Goal: Information Seeking & Learning: Compare options

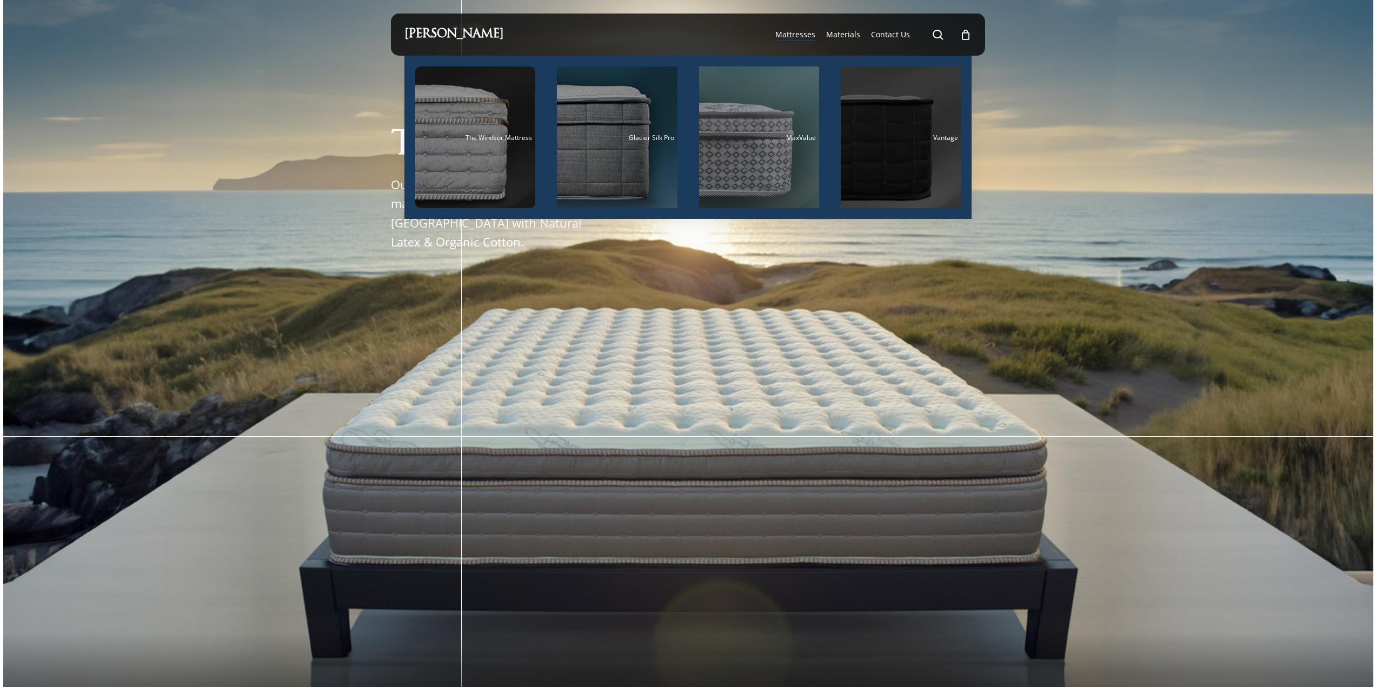
click at [889, 125] on div "Main Menu" at bounding box center [901, 137] width 121 height 142
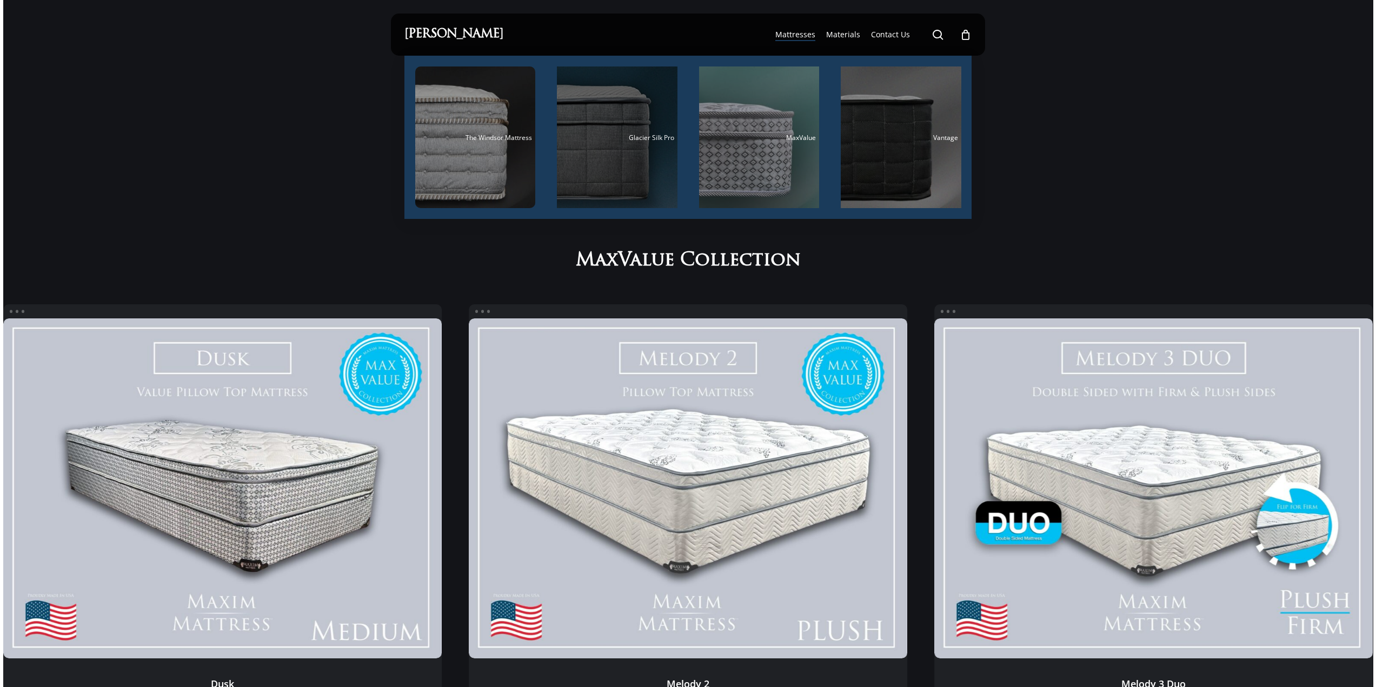
click at [624, 136] on div "Glacier Silk Pro" at bounding box center [617, 137] width 114 height 7
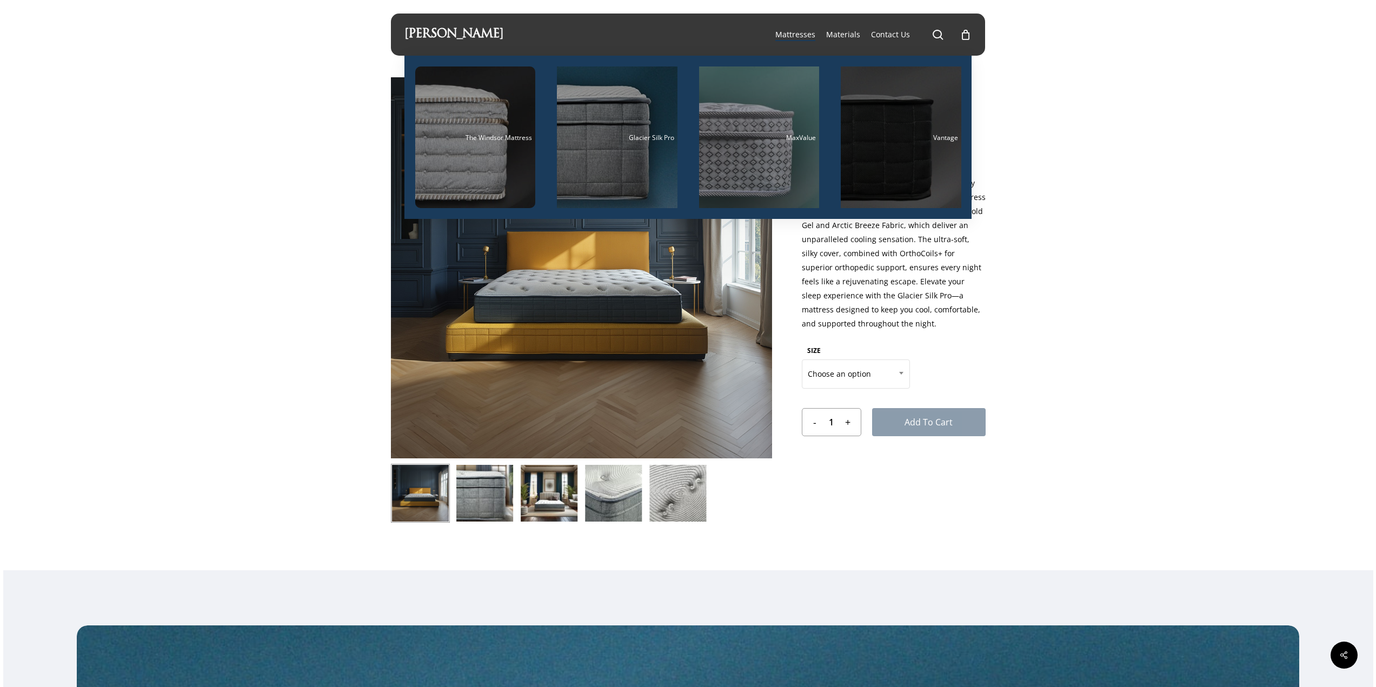
click at [905, 125] on div "Main Menu" at bounding box center [901, 137] width 121 height 142
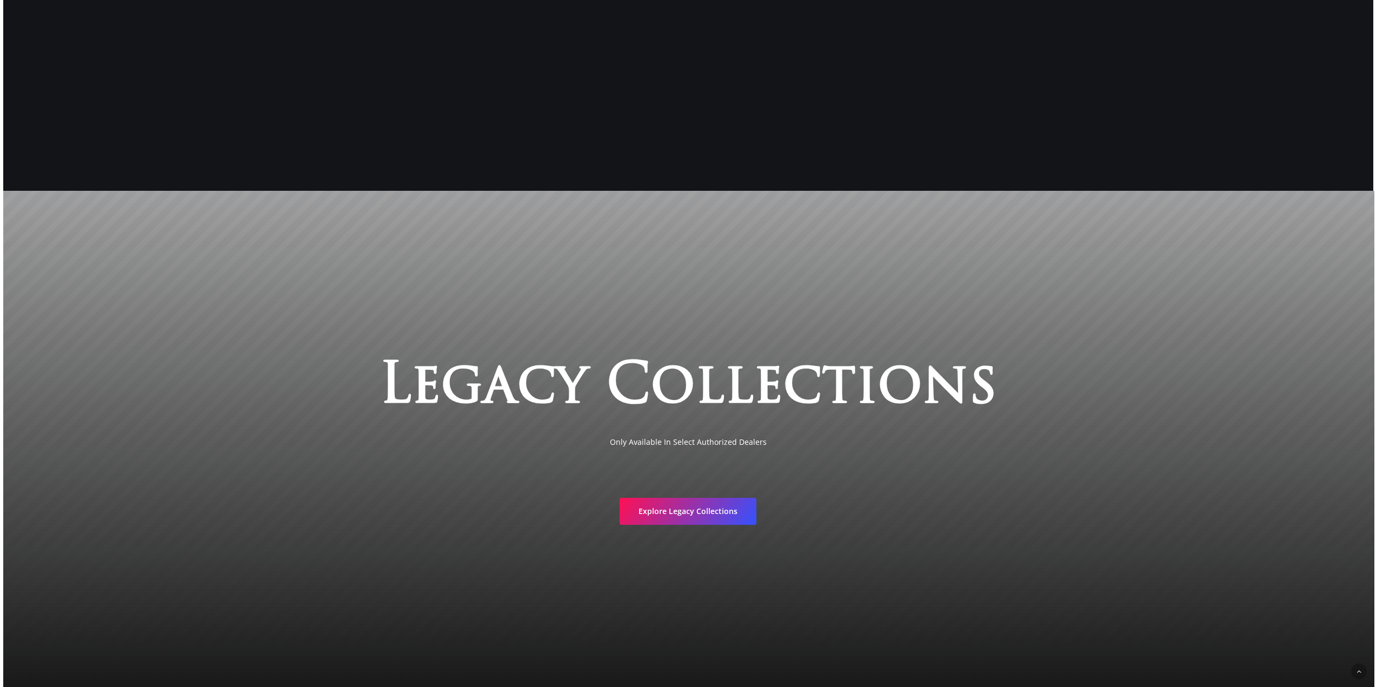
scroll to position [2825, 0]
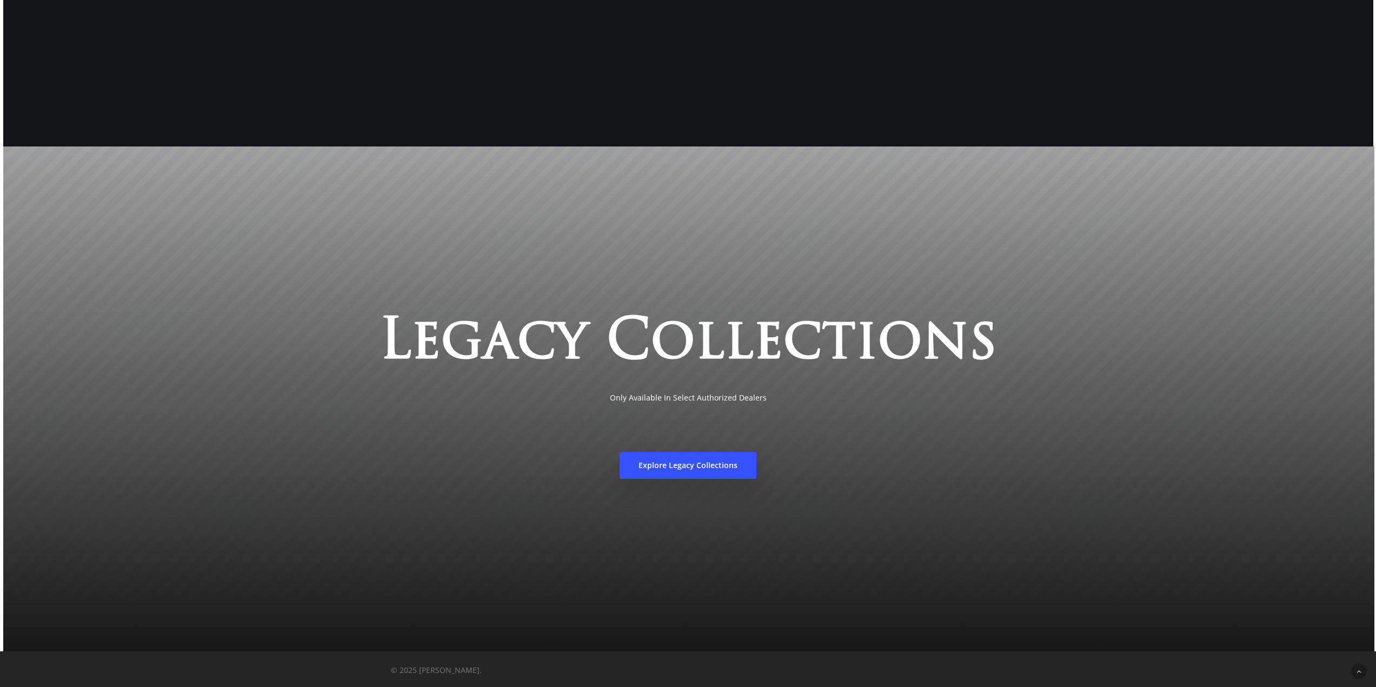
click at [716, 468] on span "Explore Legacy Collections" at bounding box center [687, 465] width 99 height 11
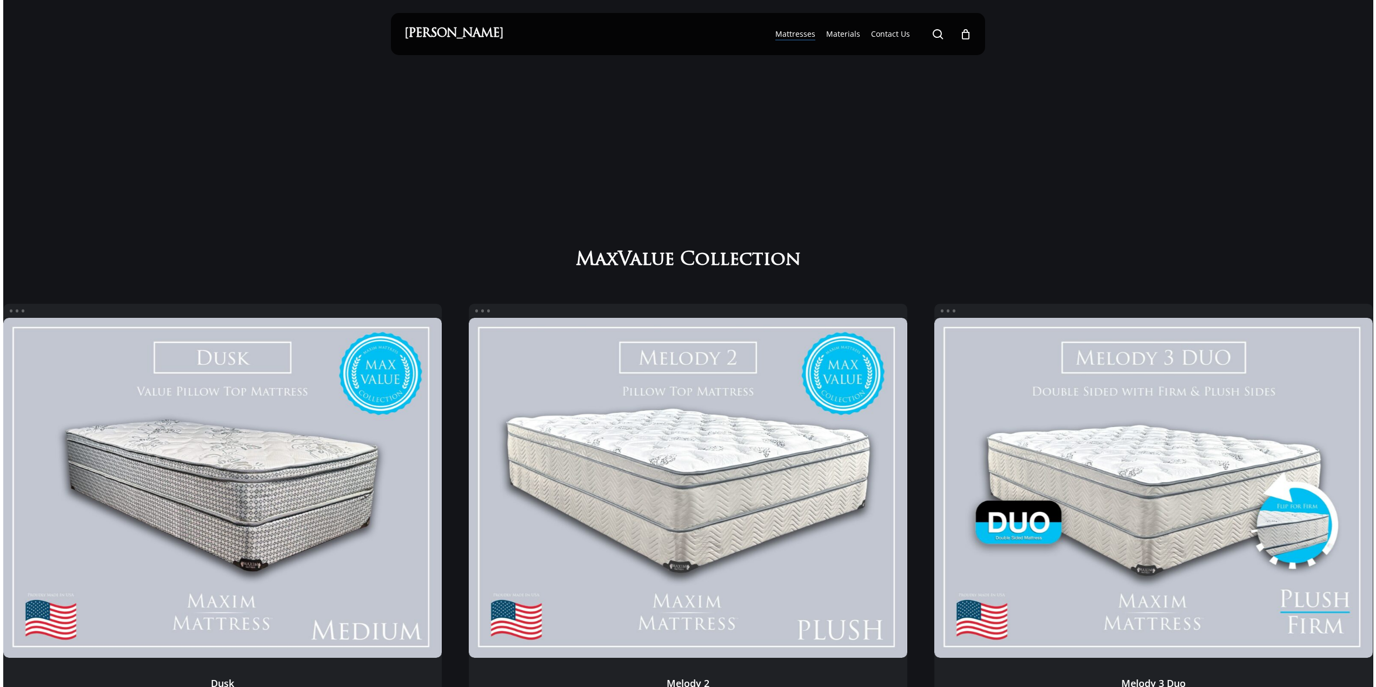
scroll to position [0, 0]
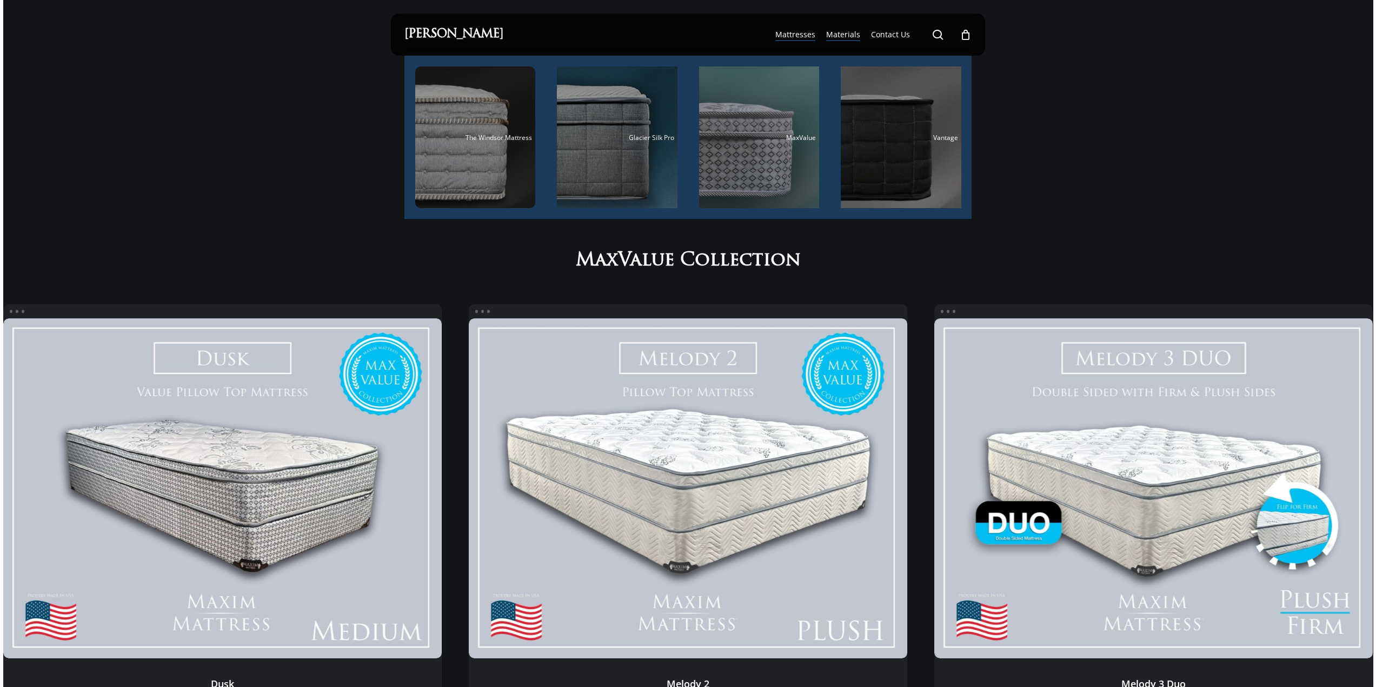
click at [839, 32] on span "Materials" at bounding box center [843, 34] width 34 height 10
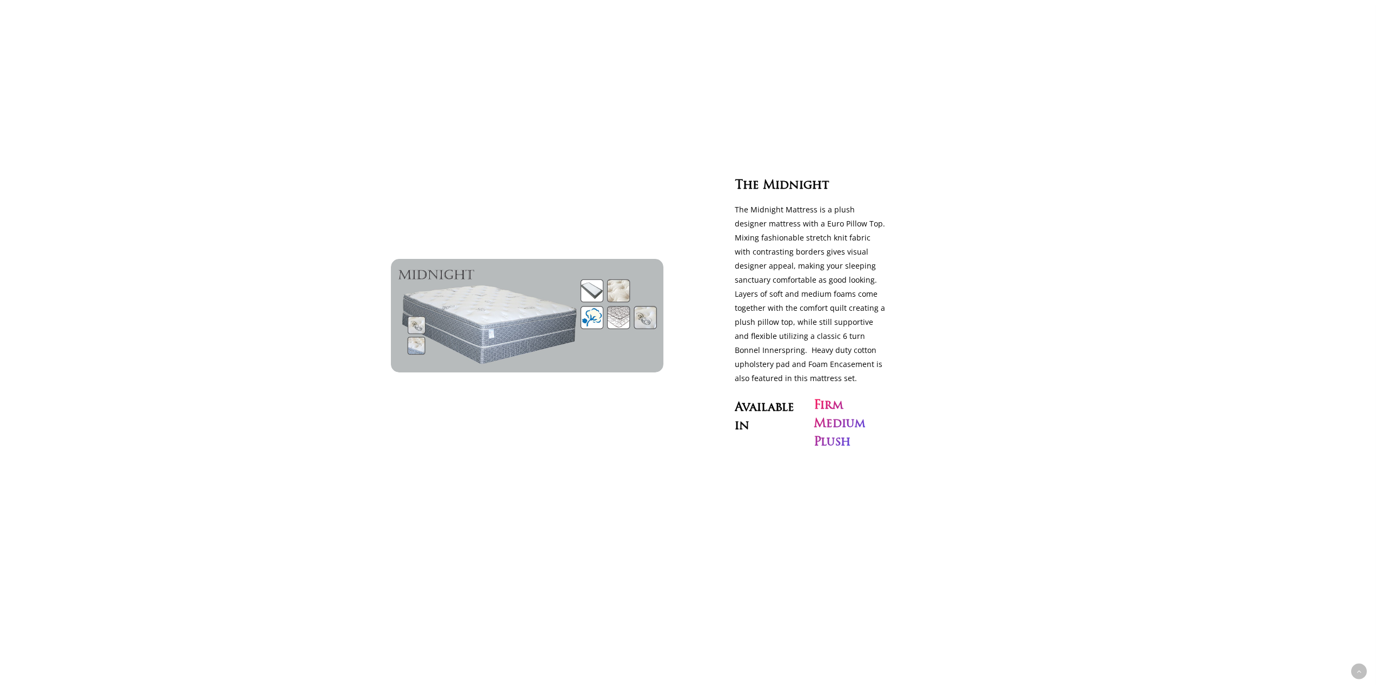
scroll to position [3751, 0]
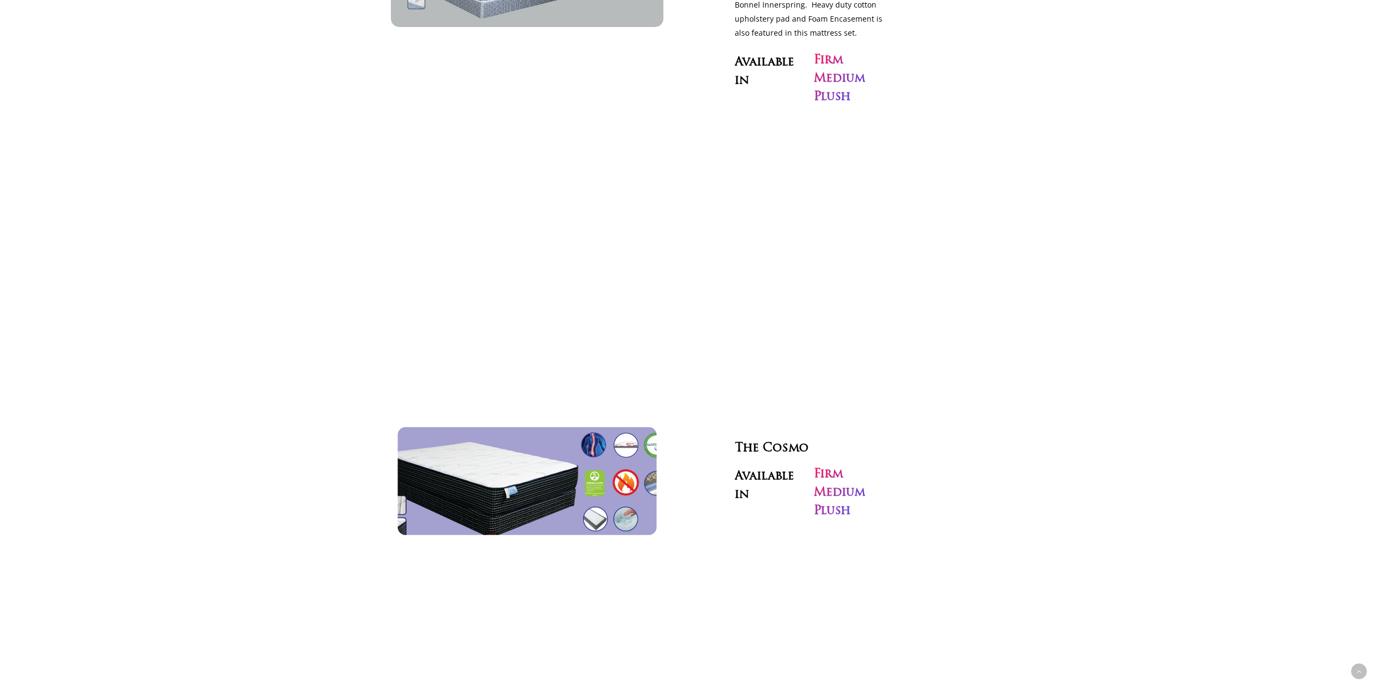
click at [507, 461] on img at bounding box center [527, 481] width 298 height 124
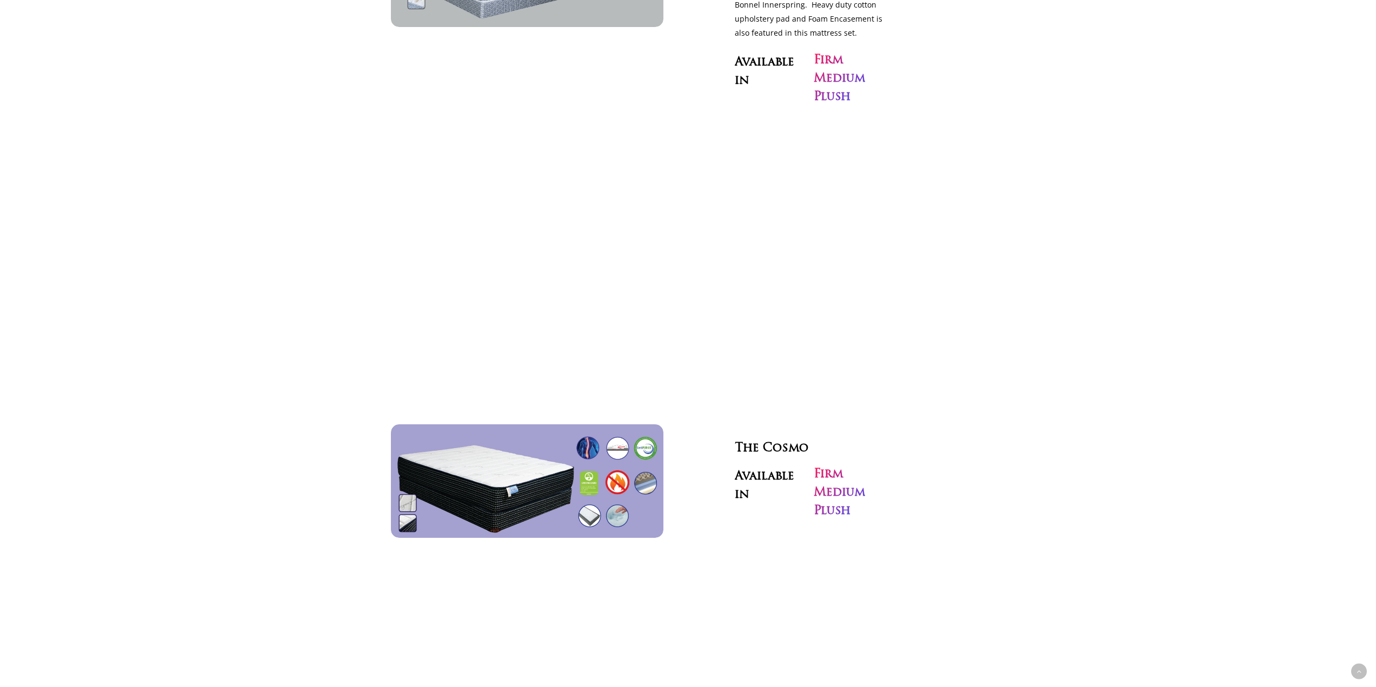
click at [844, 465] on h3 "Firm Medium Plush" at bounding box center [839, 492] width 51 height 55
click at [769, 465] on h3 "Available in" at bounding box center [772, 483] width 75 height 37
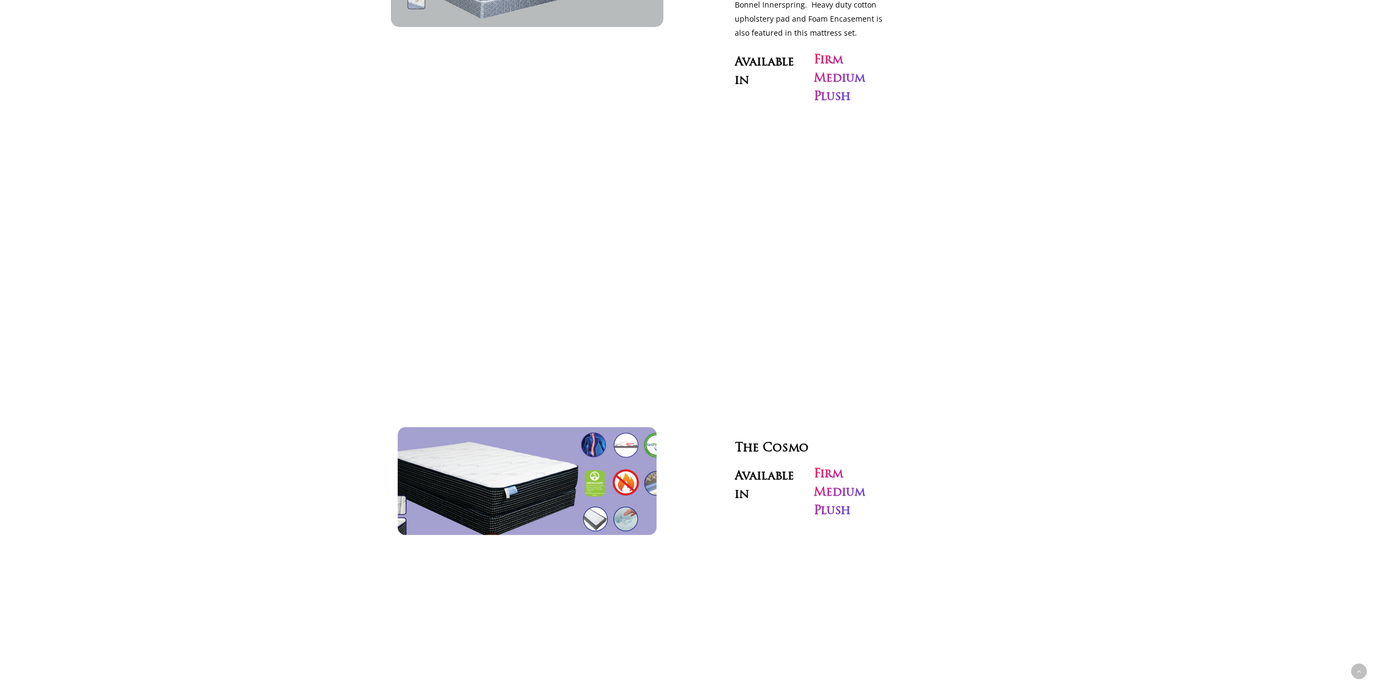
click at [604, 441] on img at bounding box center [527, 481] width 298 height 124
click at [603, 441] on img at bounding box center [527, 481] width 298 height 124
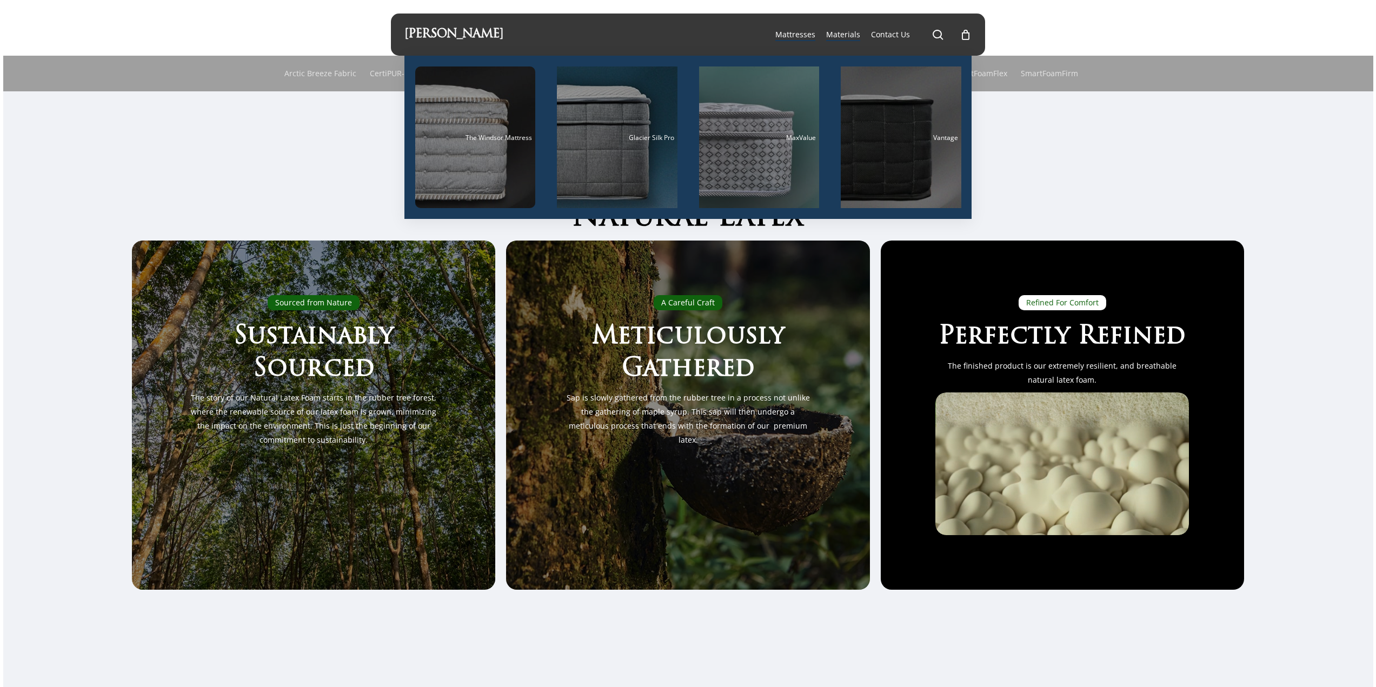
click at [160, 135] on div at bounding box center [688, 401] width 1370 height 620
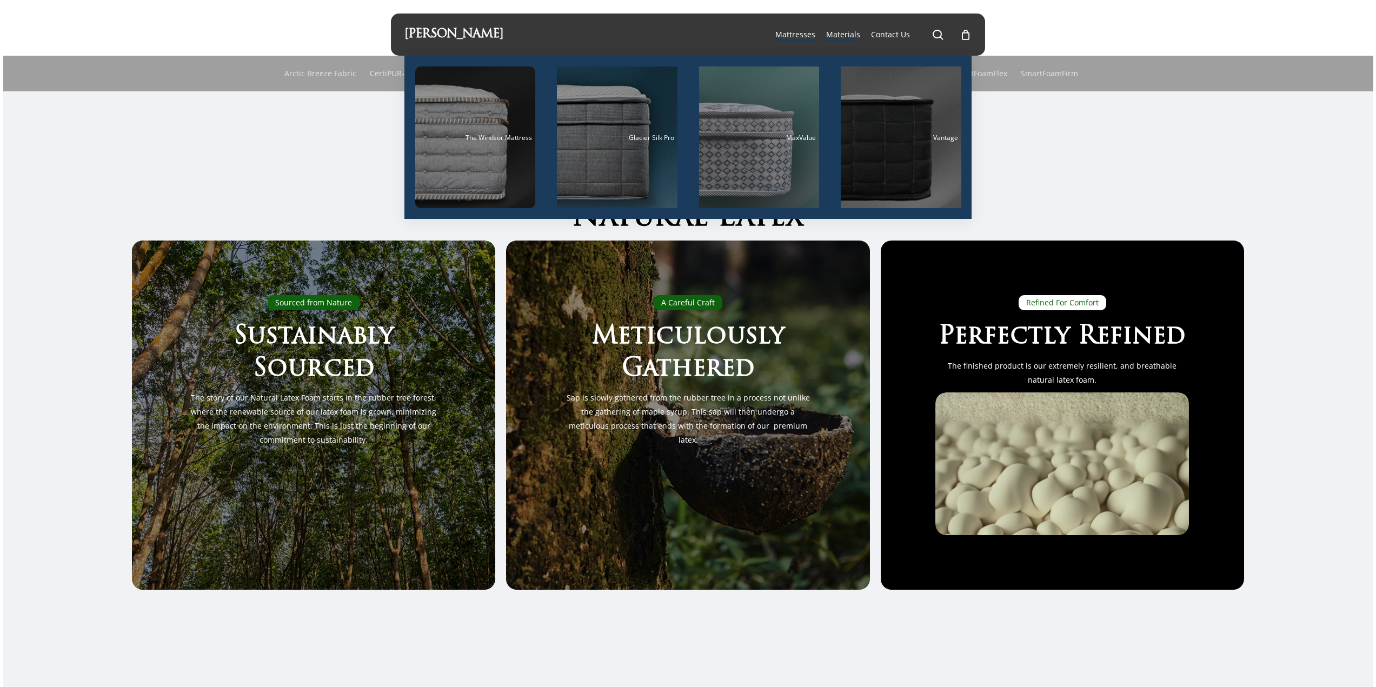
click at [782, 35] on span "Mattresses" at bounding box center [795, 34] width 40 height 10
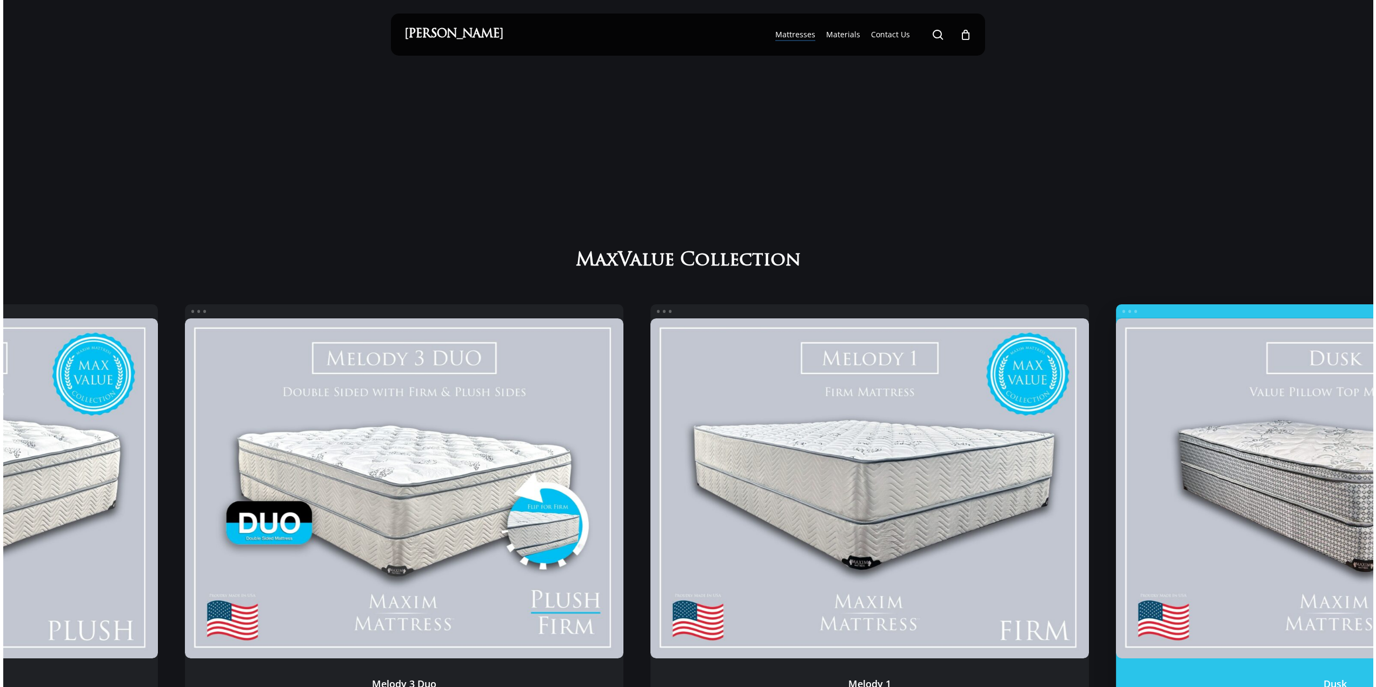
click at [1154, 310] on div "Dusk Dusk Dusk The Dusk Mattress is the most budget friendly model in the MaxVa…" at bounding box center [1335, 528] width 438 height 449
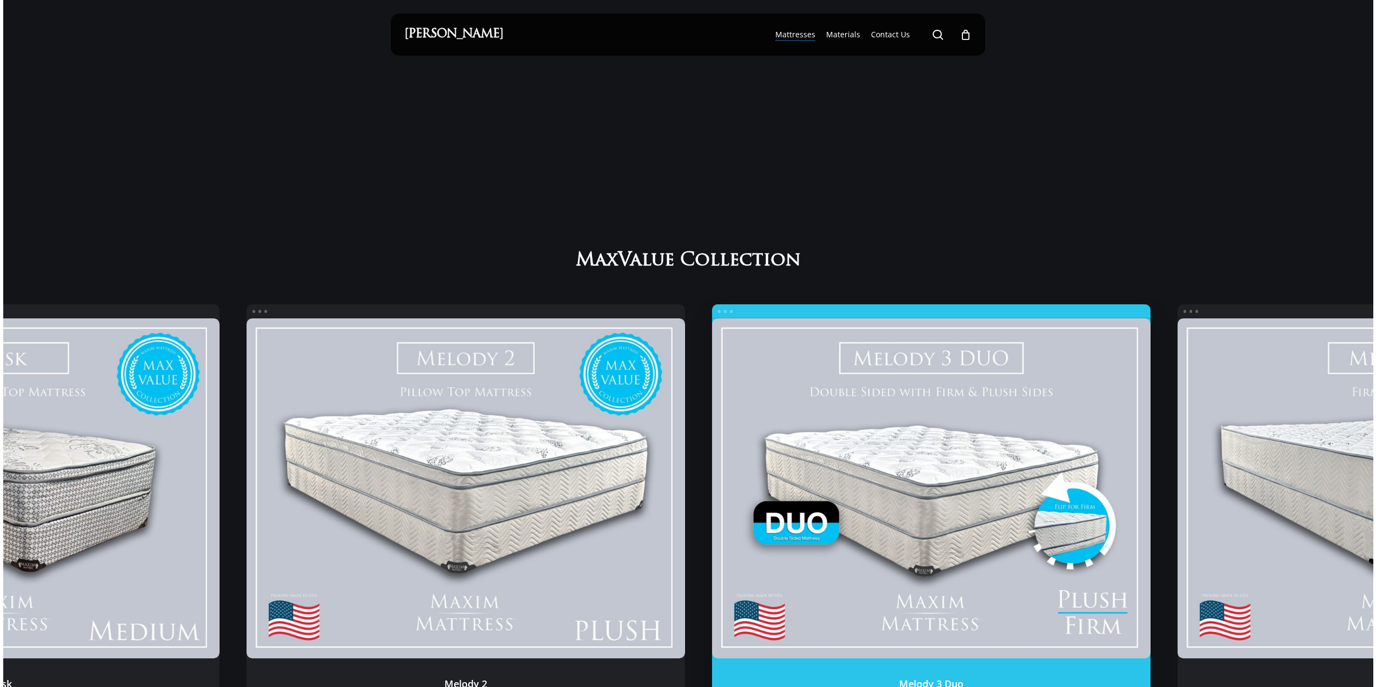
click at [976, 391] on link "Melody 3 Duo" at bounding box center [930, 488] width 438 height 340
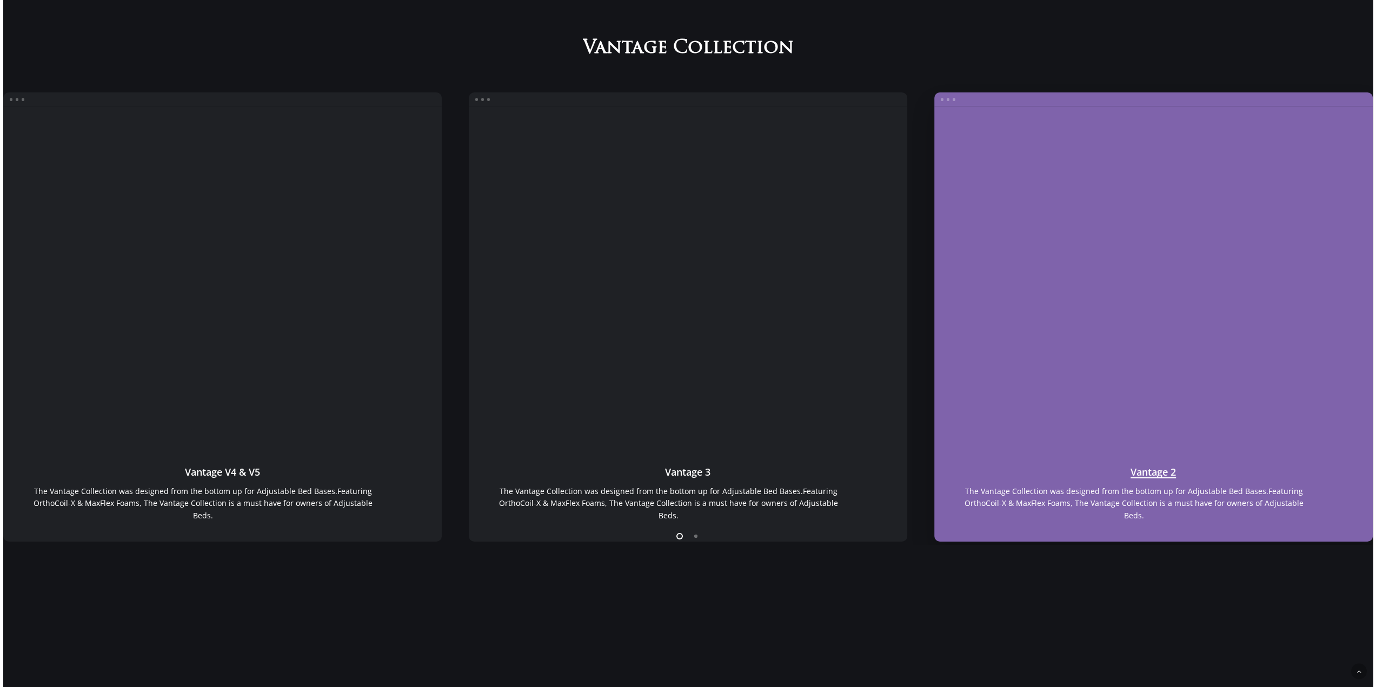
scroll to position [1027, 0]
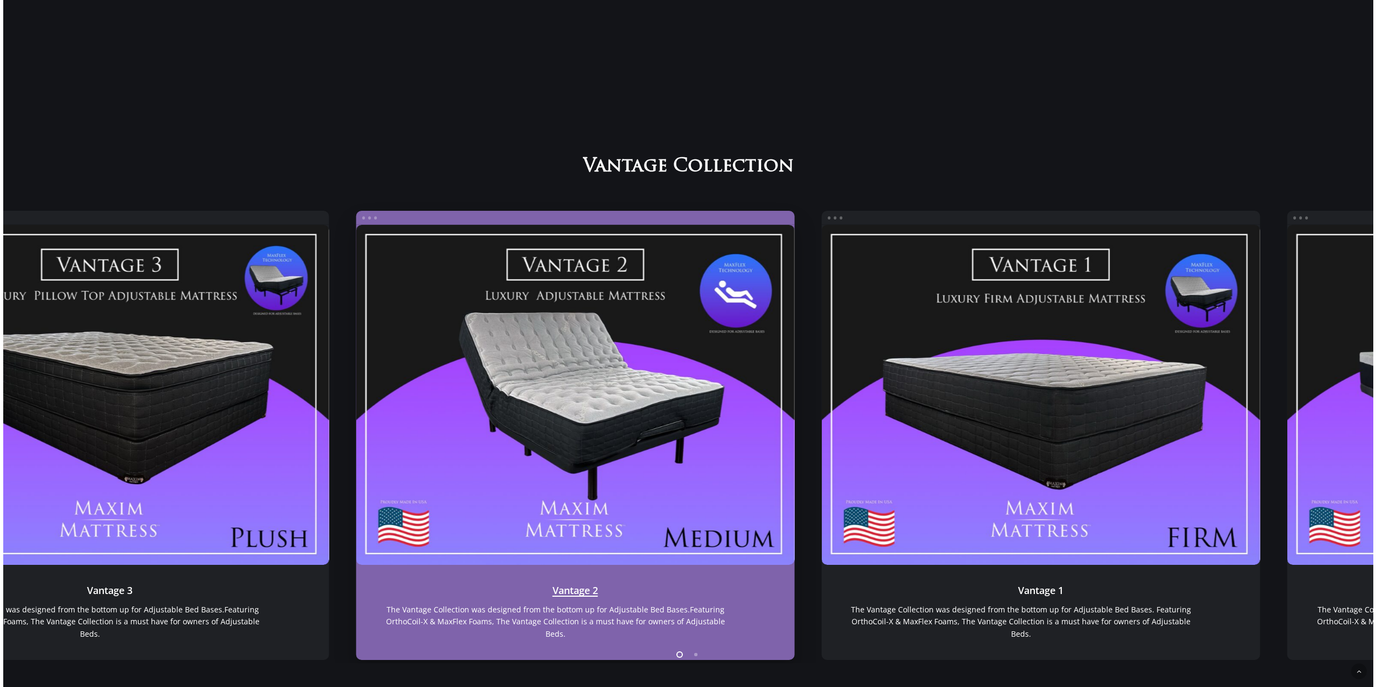
click at [485, 407] on link "Vantage 2" at bounding box center [575, 395] width 438 height 340
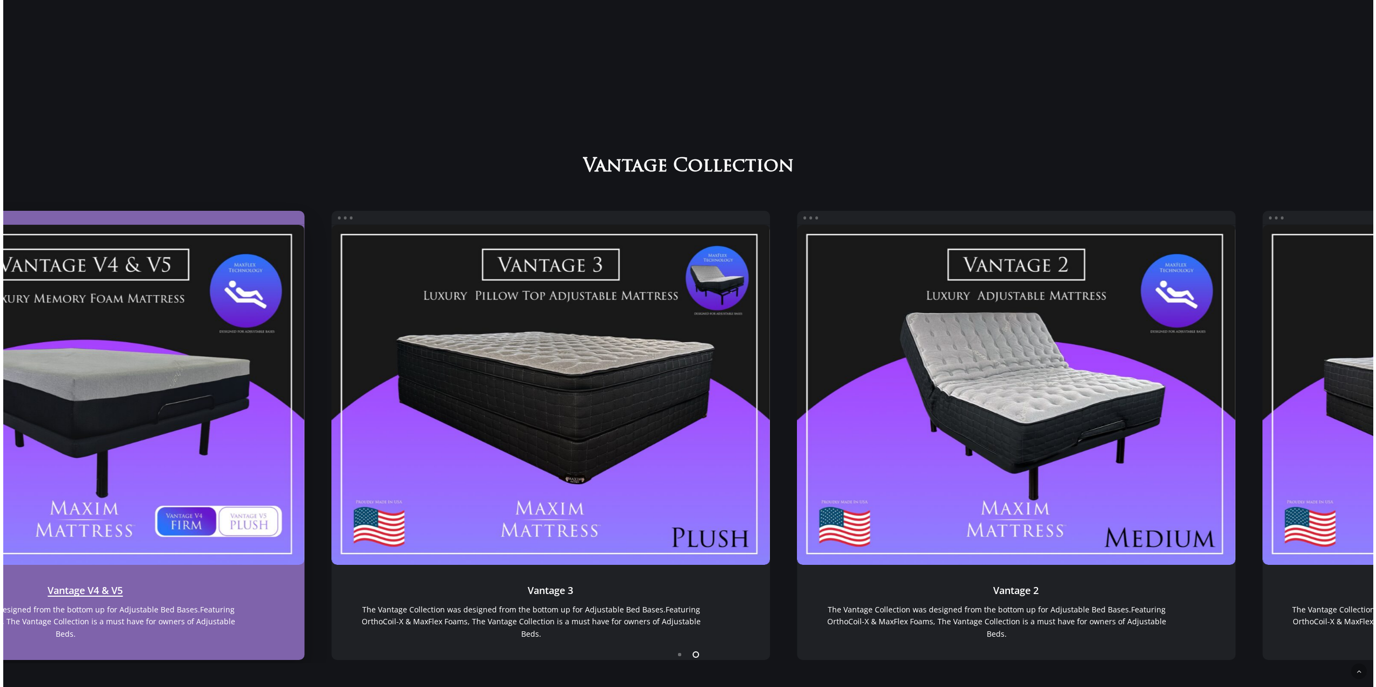
click at [118, 399] on link "Vantage V4 & V5" at bounding box center [85, 395] width 438 height 340
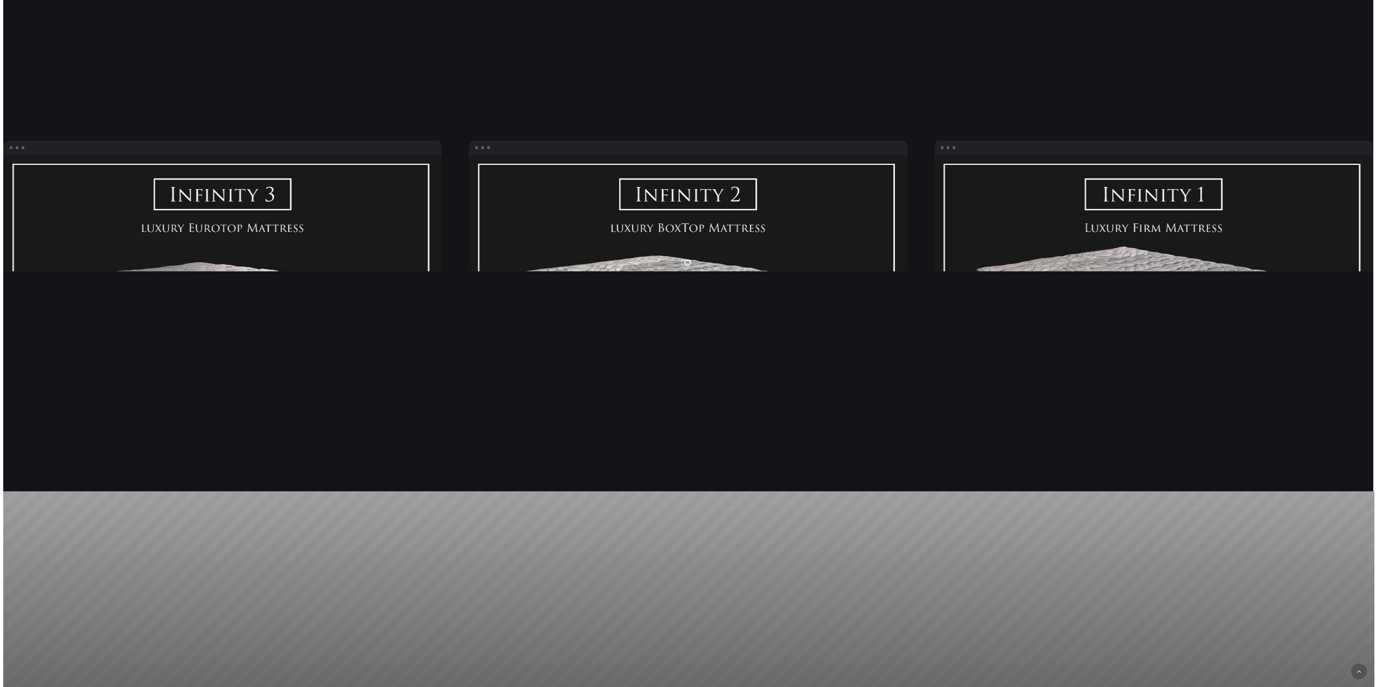
scroll to position [2162, 0]
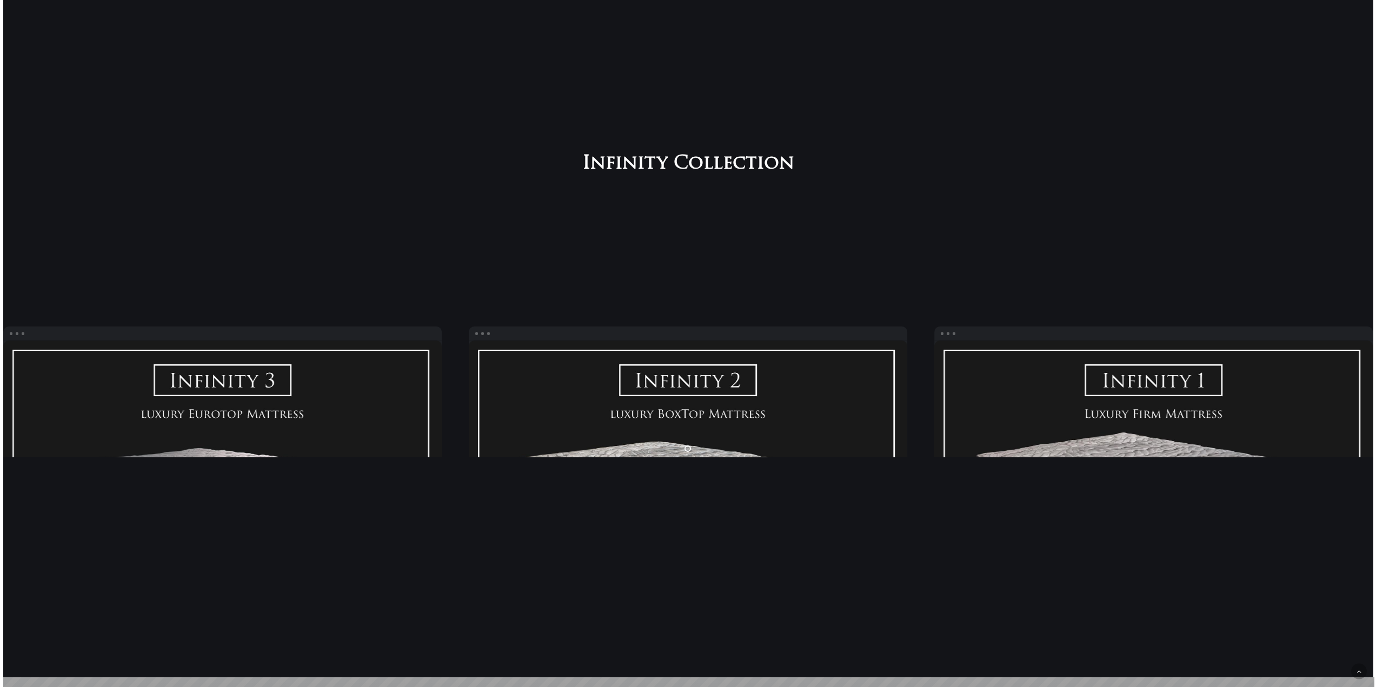
scroll to position [2054, 0]
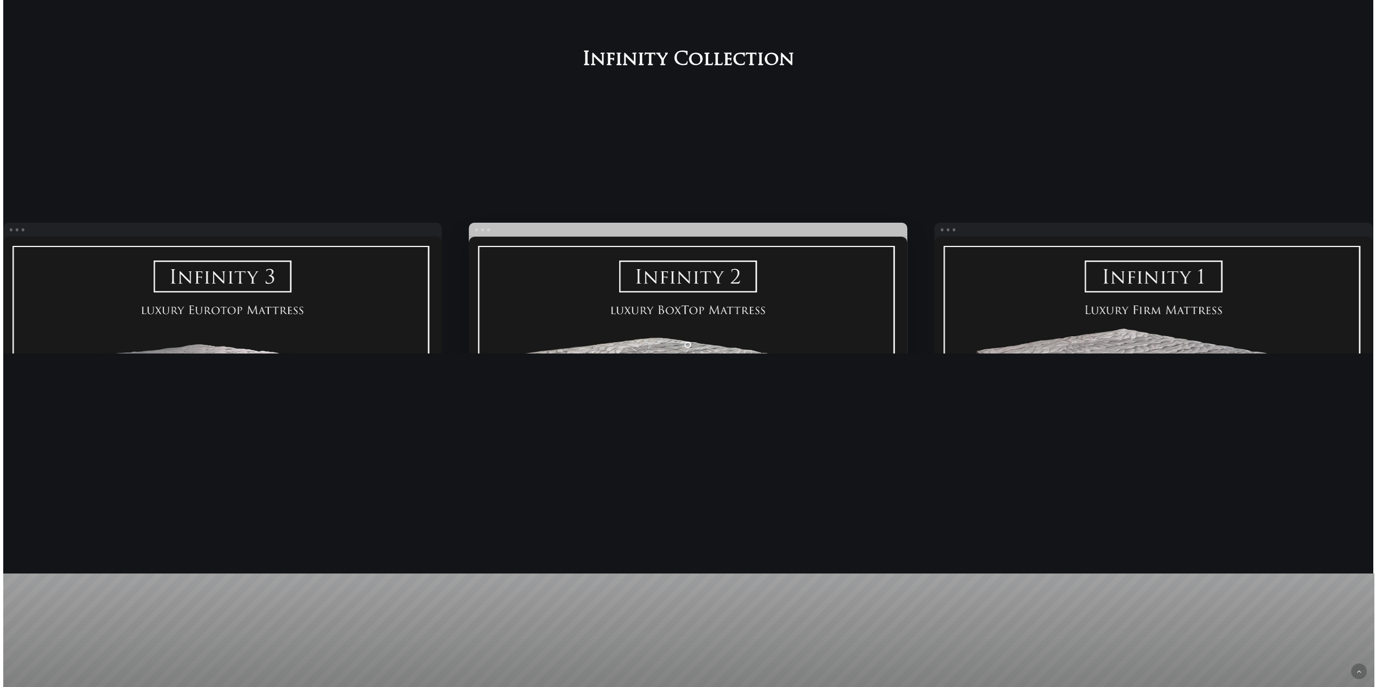
click at [570, 286] on link "Infinity Medium" at bounding box center [688, 407] width 438 height 340
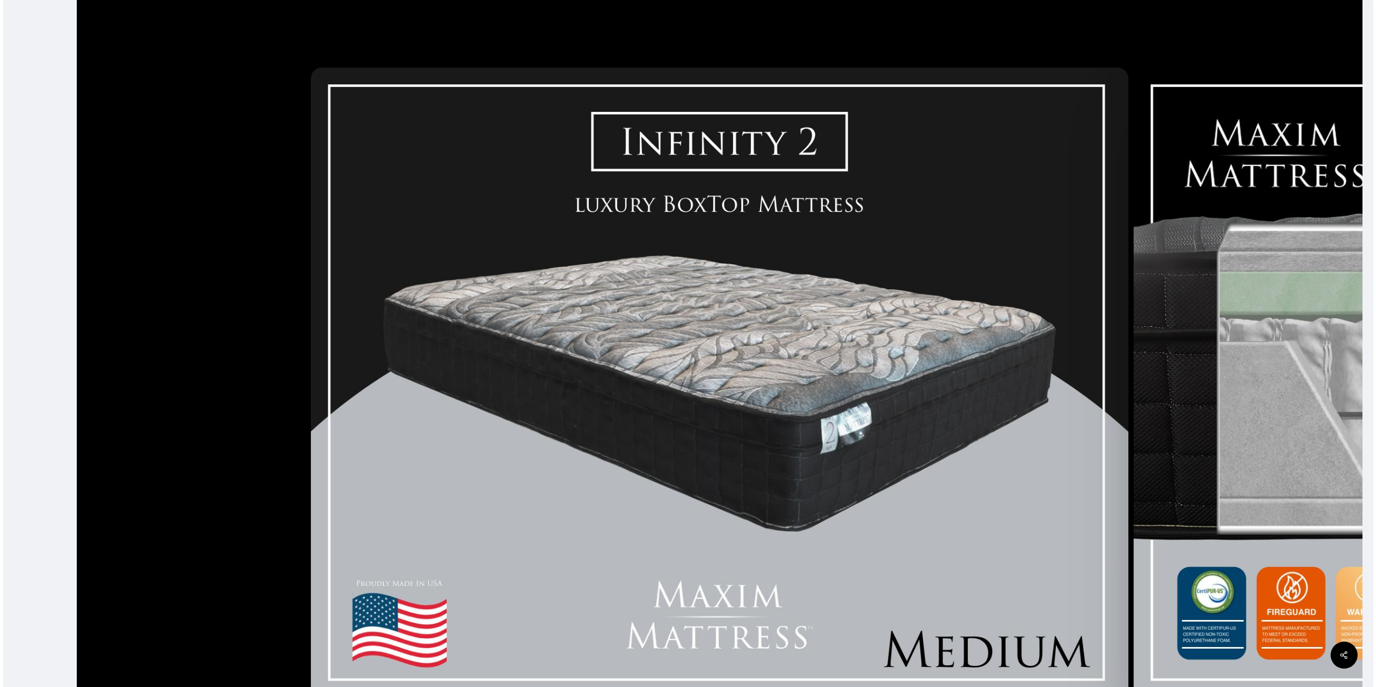
scroll to position [270, 0]
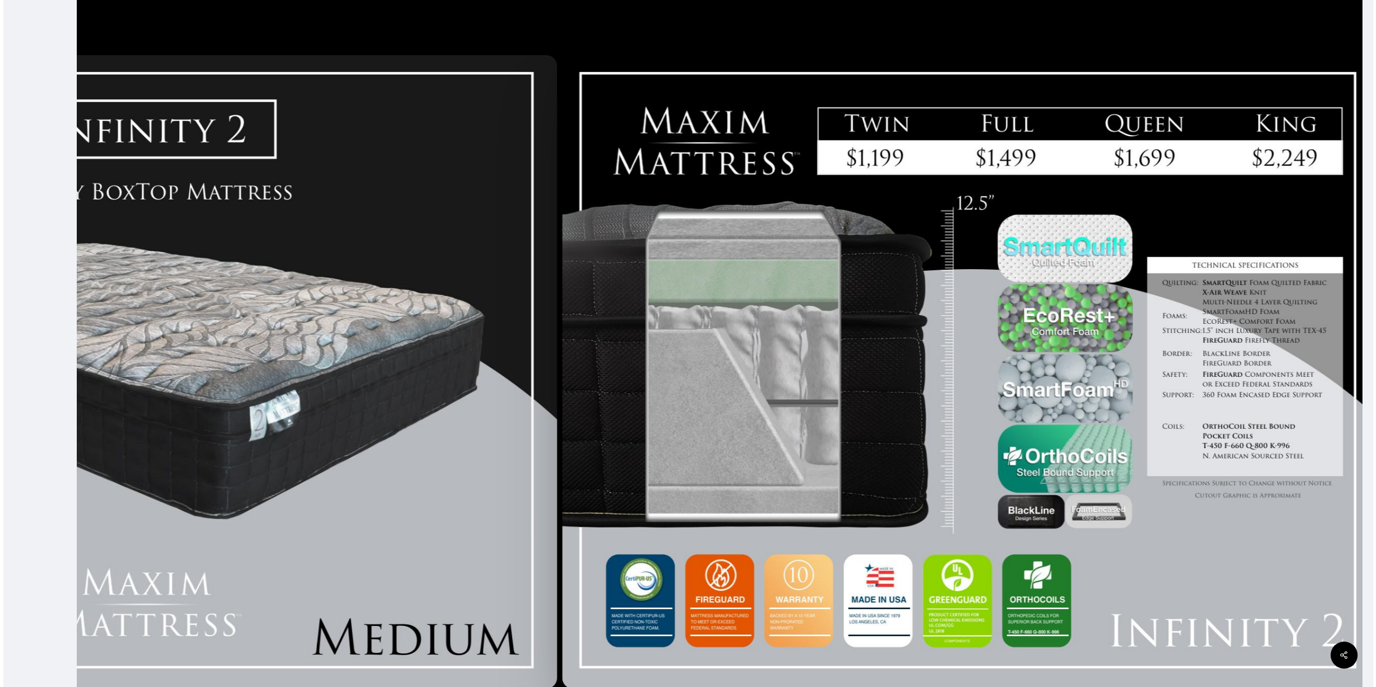
click at [354, 295] on div at bounding box center [148, 371] width 823 height 643
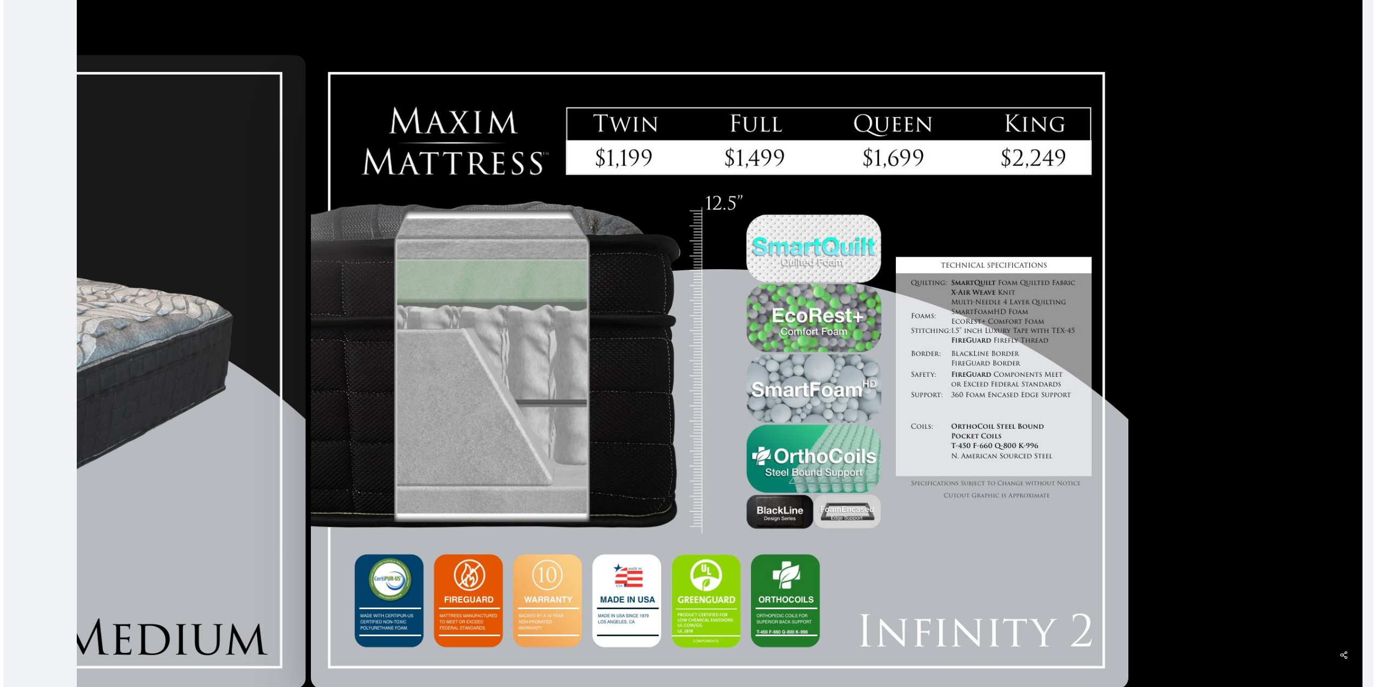
scroll to position [0, 0]
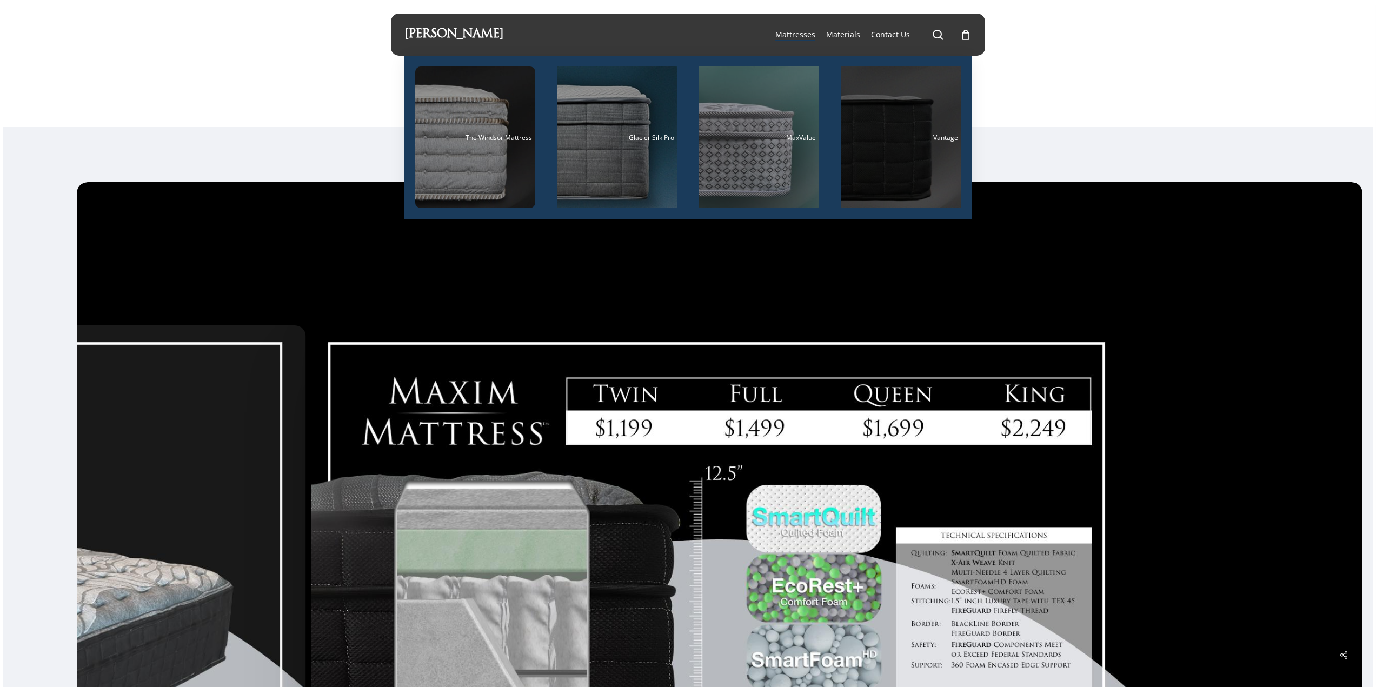
click at [942, 139] on span "Vantage" at bounding box center [945, 137] width 25 height 9
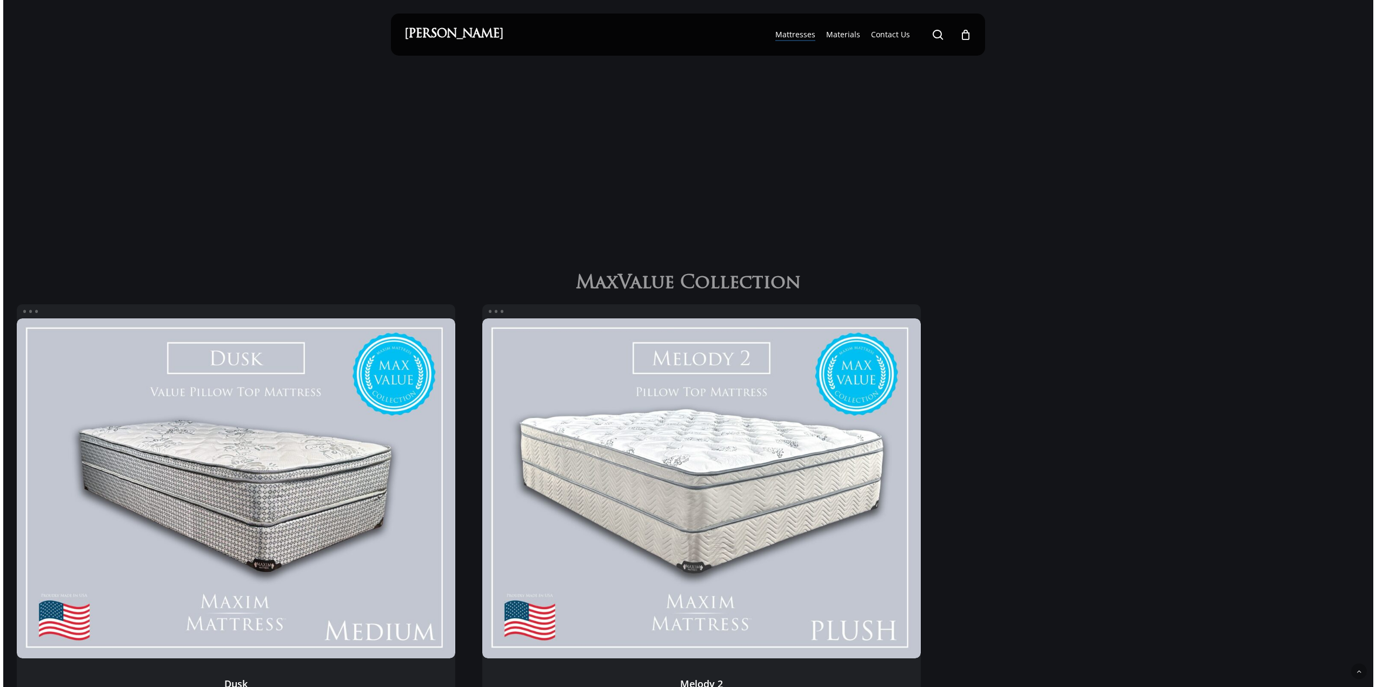
scroll to position [922, 0]
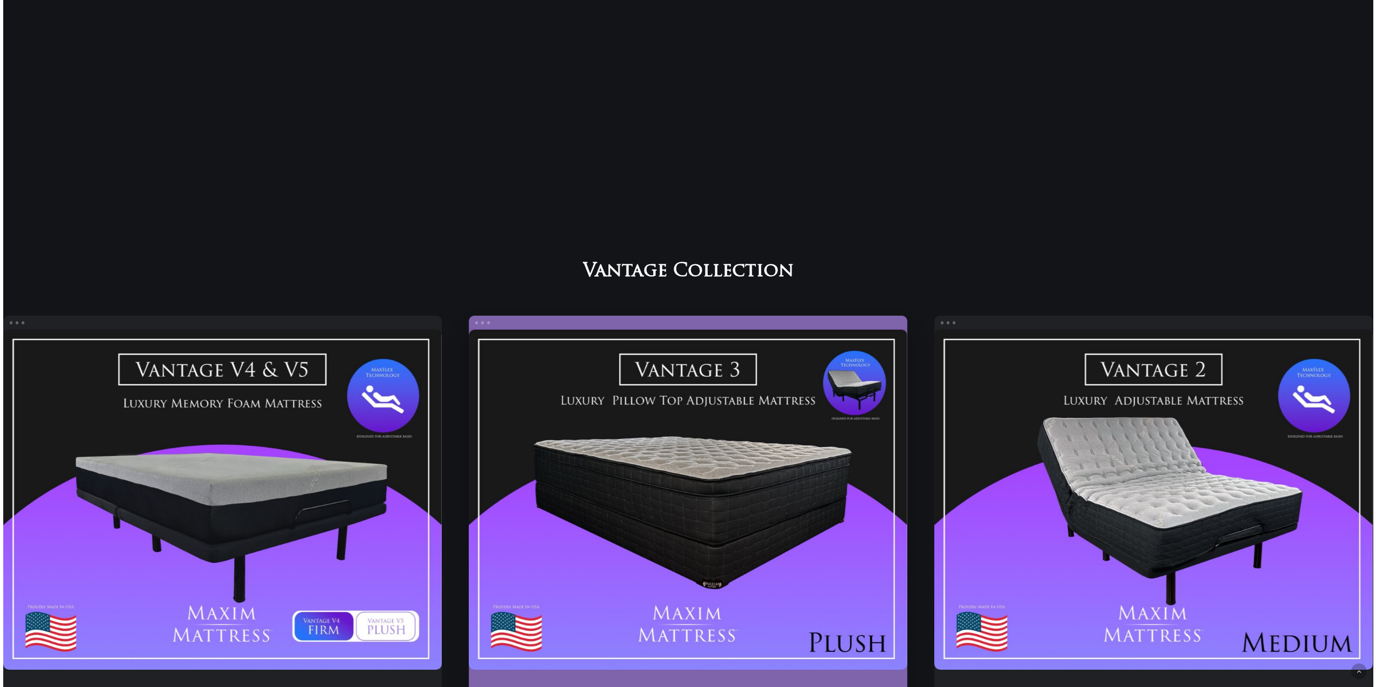
click at [704, 453] on link "Vantage 3" at bounding box center [688, 500] width 438 height 340
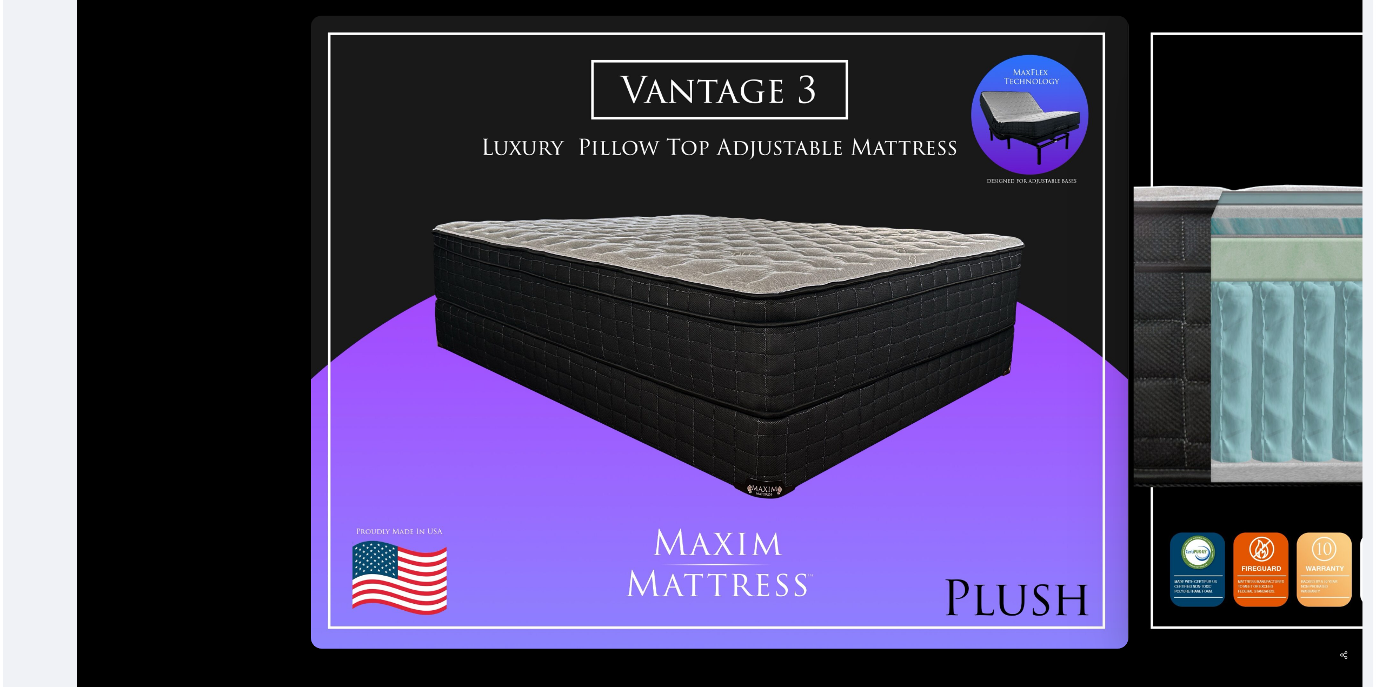
scroll to position [324, 0]
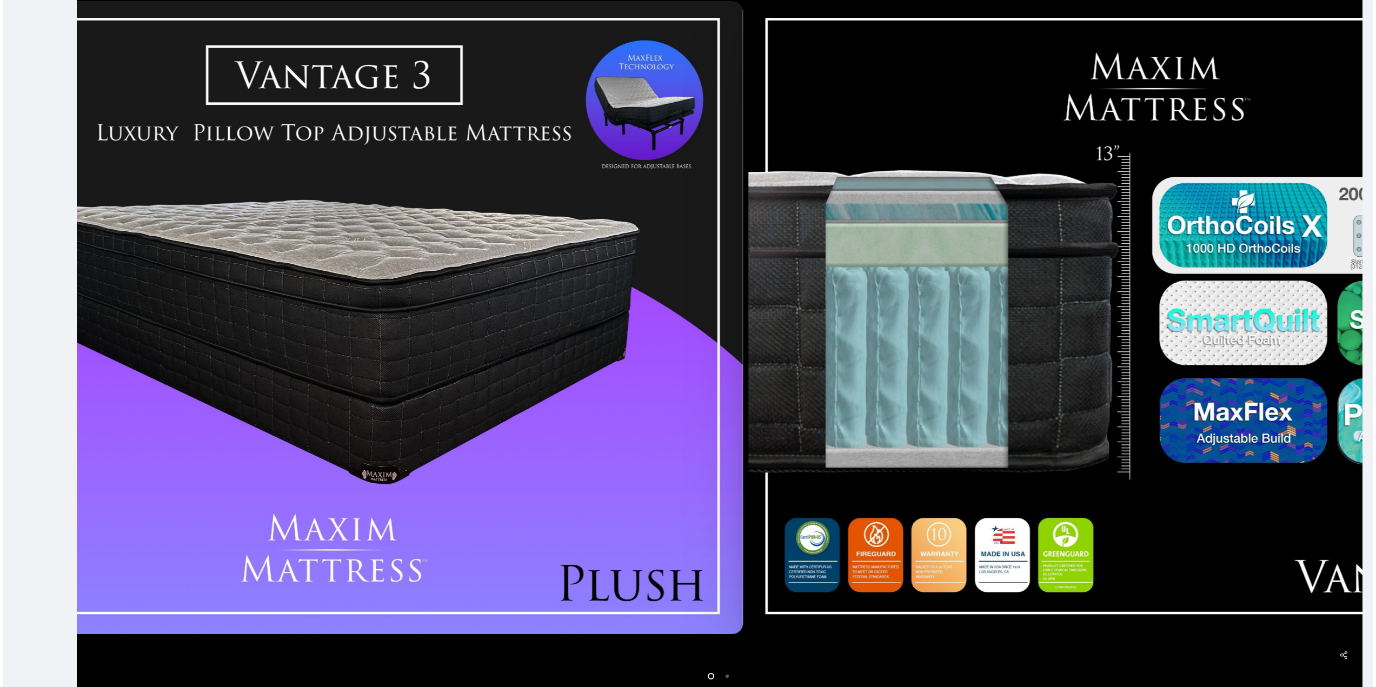
click at [745, 442] on div at bounding box center [1156, 317] width 823 height 642
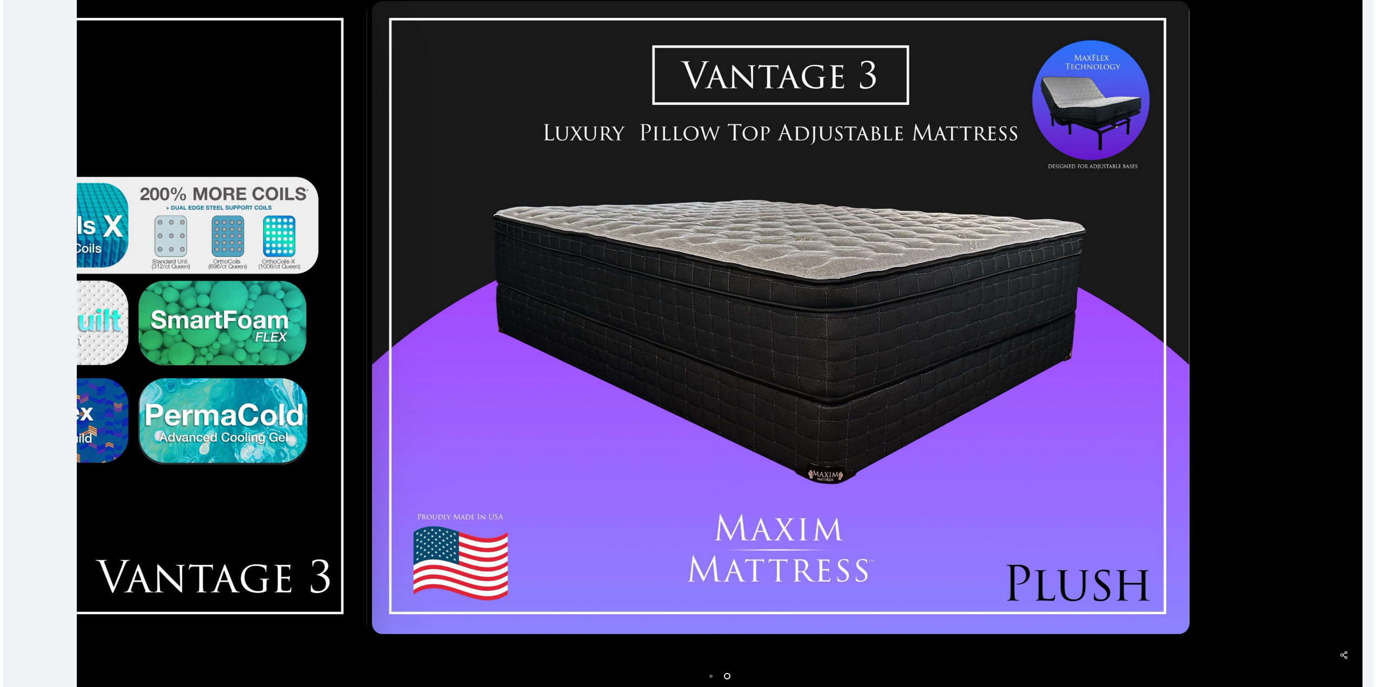
click at [399, 372] on div at bounding box center [780, 317] width 823 height 642
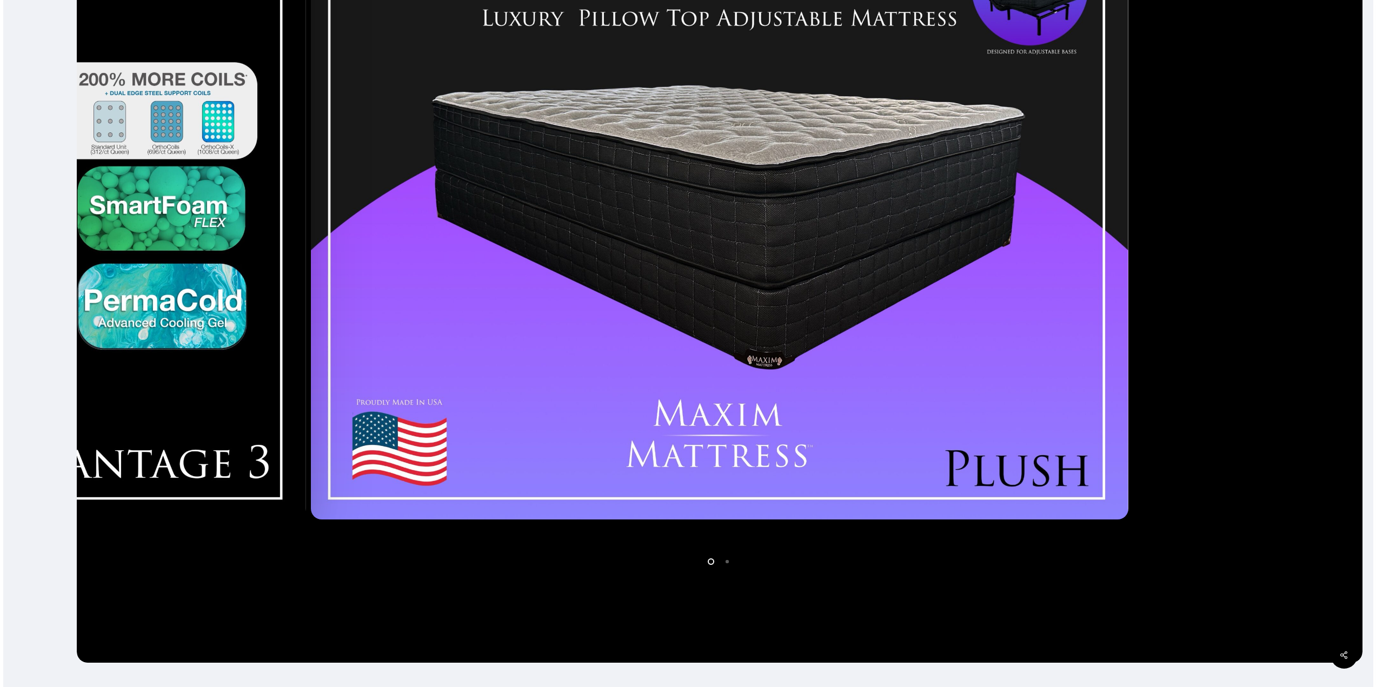
scroll to position [507, 0]
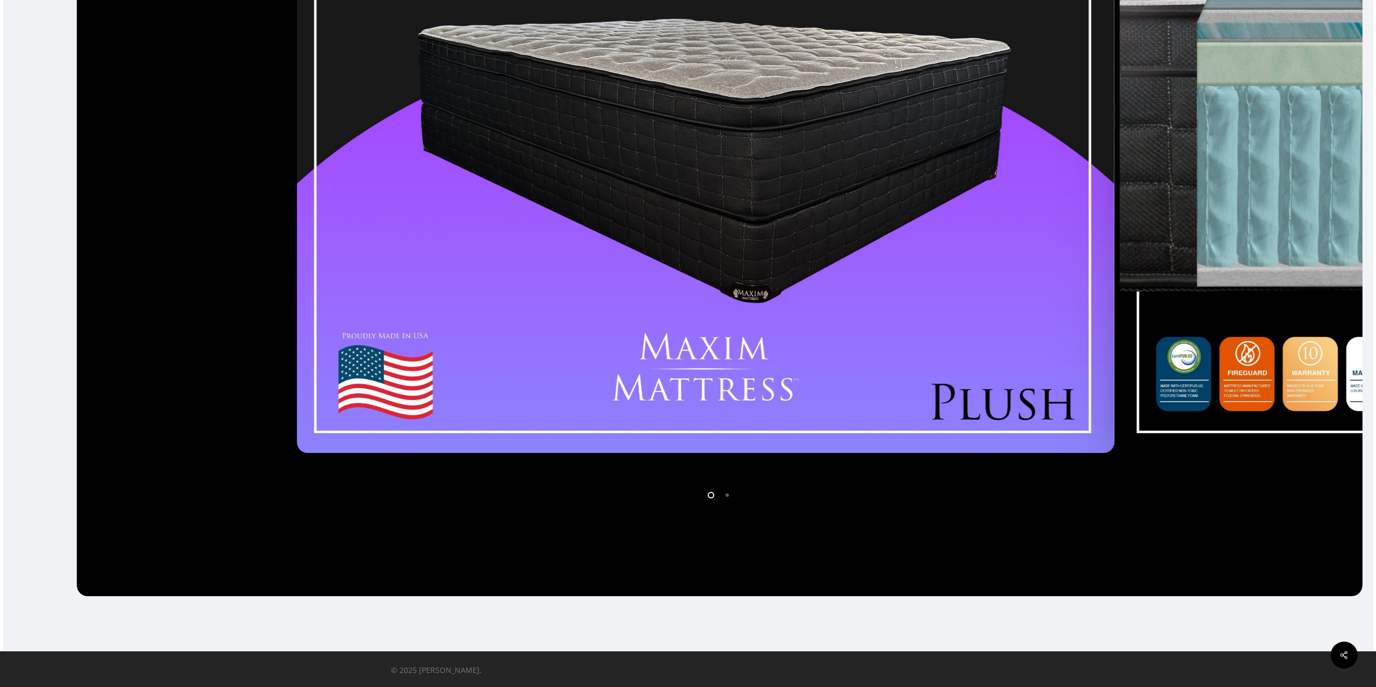
click at [294, 374] on div at bounding box center [705, 136] width 823 height 642
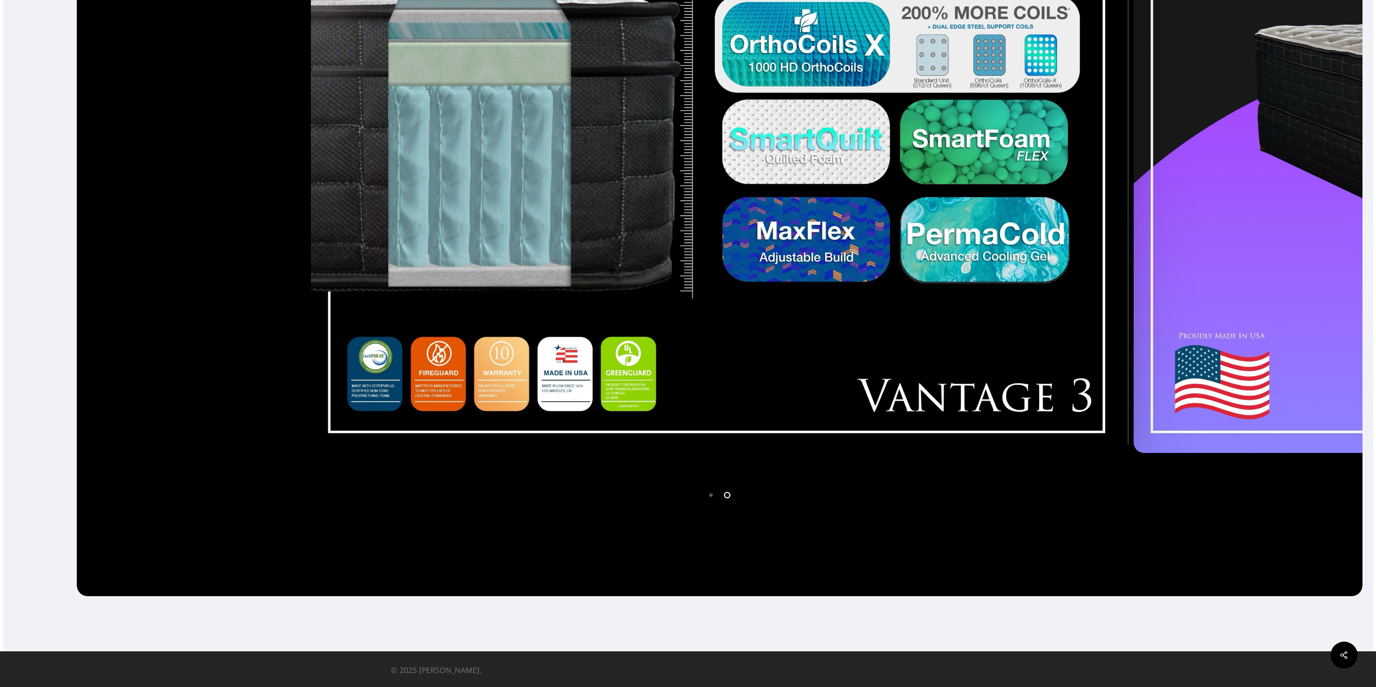
click at [631, 331] on img at bounding box center [719, 136] width 817 height 633
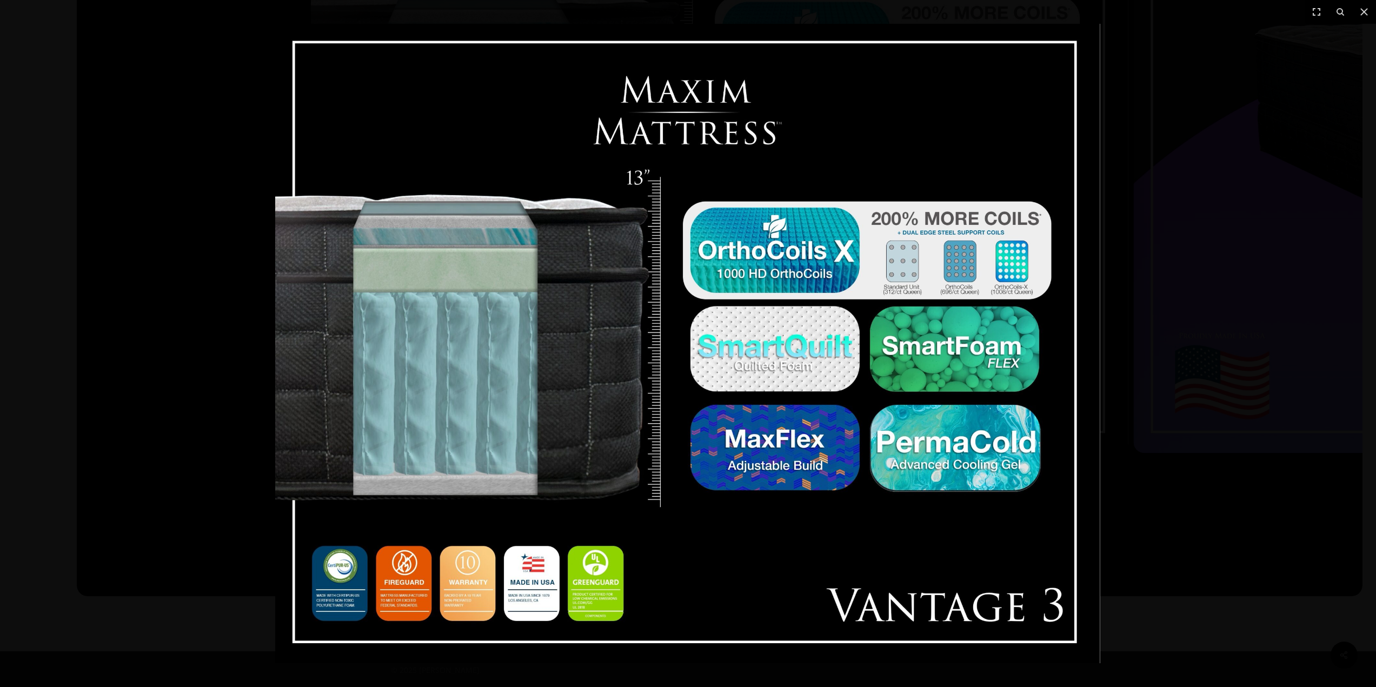
click at [631, 331] on img at bounding box center [687, 344] width 825 height 640
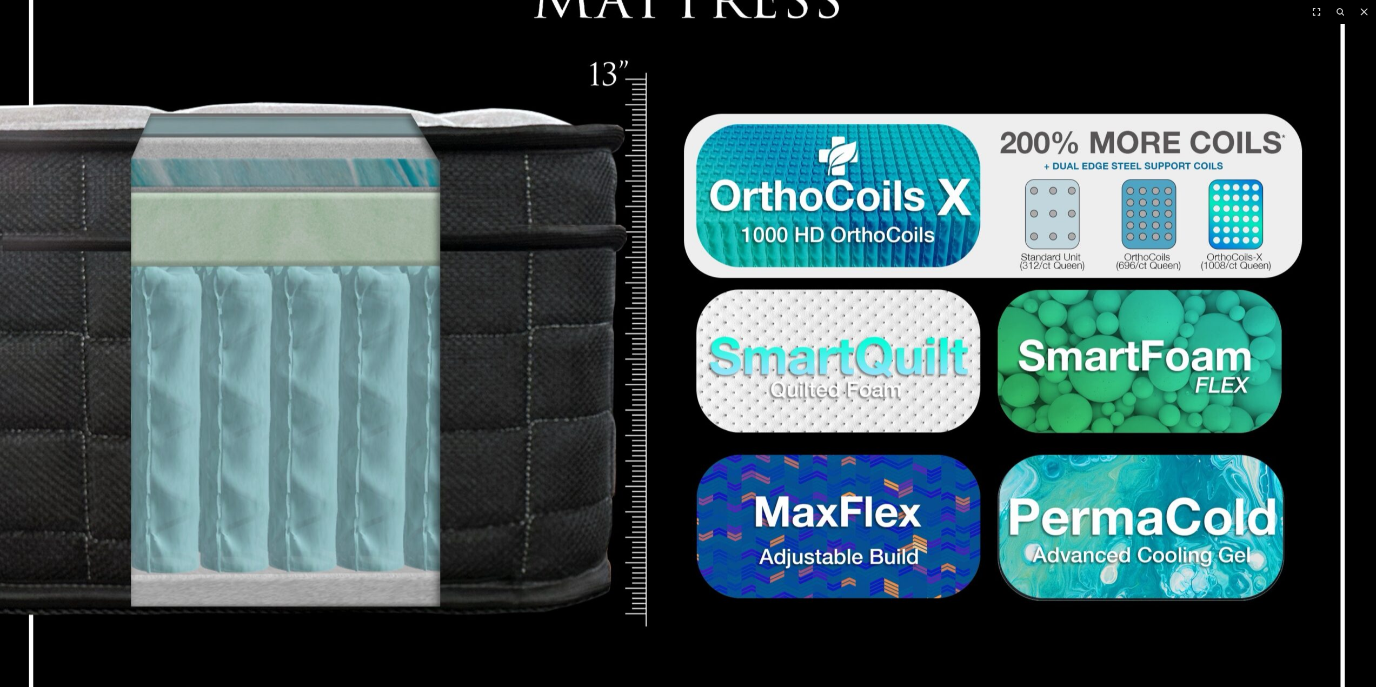
click at [945, 271] on img at bounding box center [692, 352] width 1384 height 1073
click at [945, 270] on img at bounding box center [692, 352] width 1384 height 1073
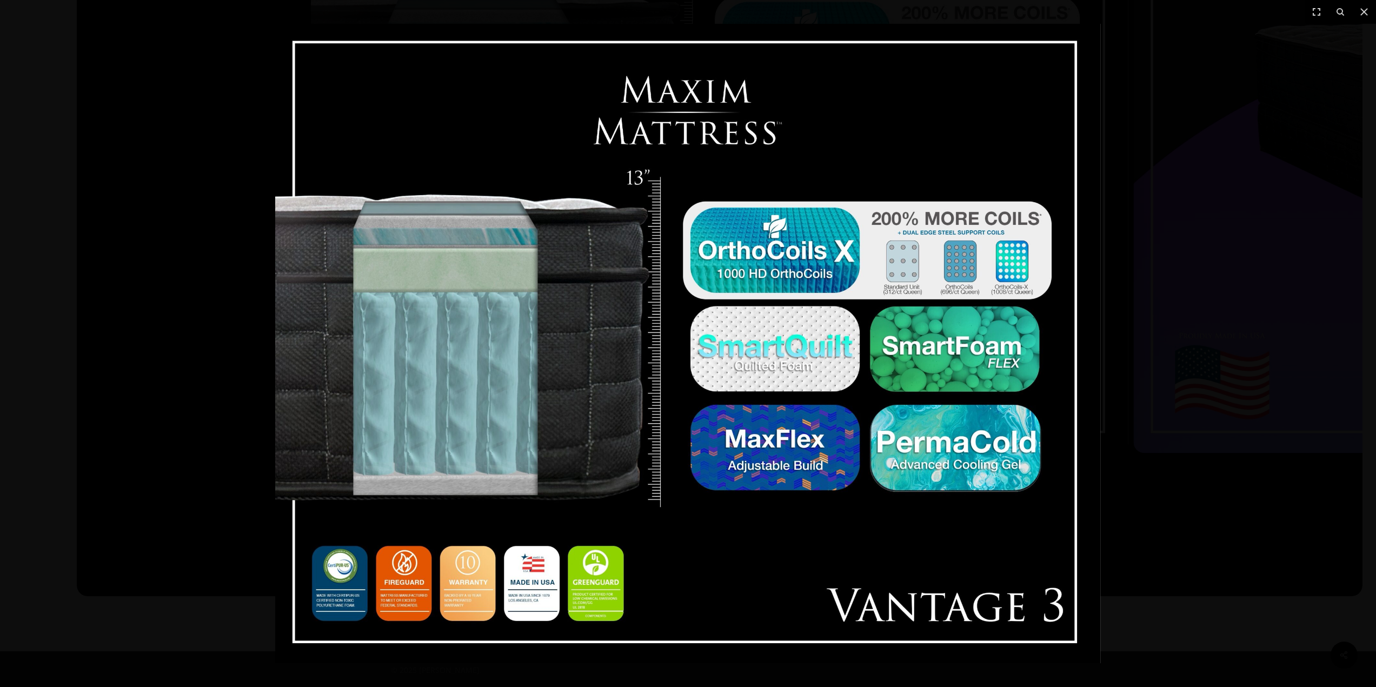
click at [945, 270] on img at bounding box center [687, 344] width 825 height 640
click at [1260, 99] on div at bounding box center [688, 343] width 1376 height 687
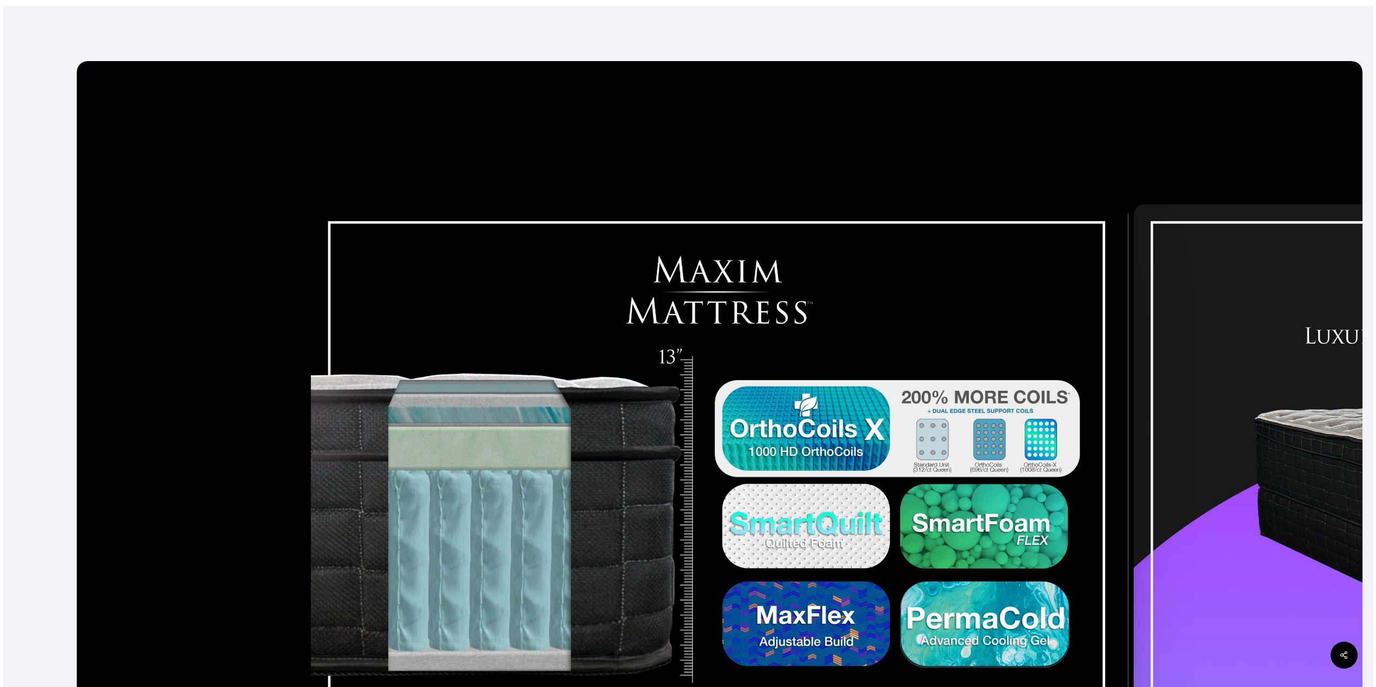
scroll to position [0, 0]
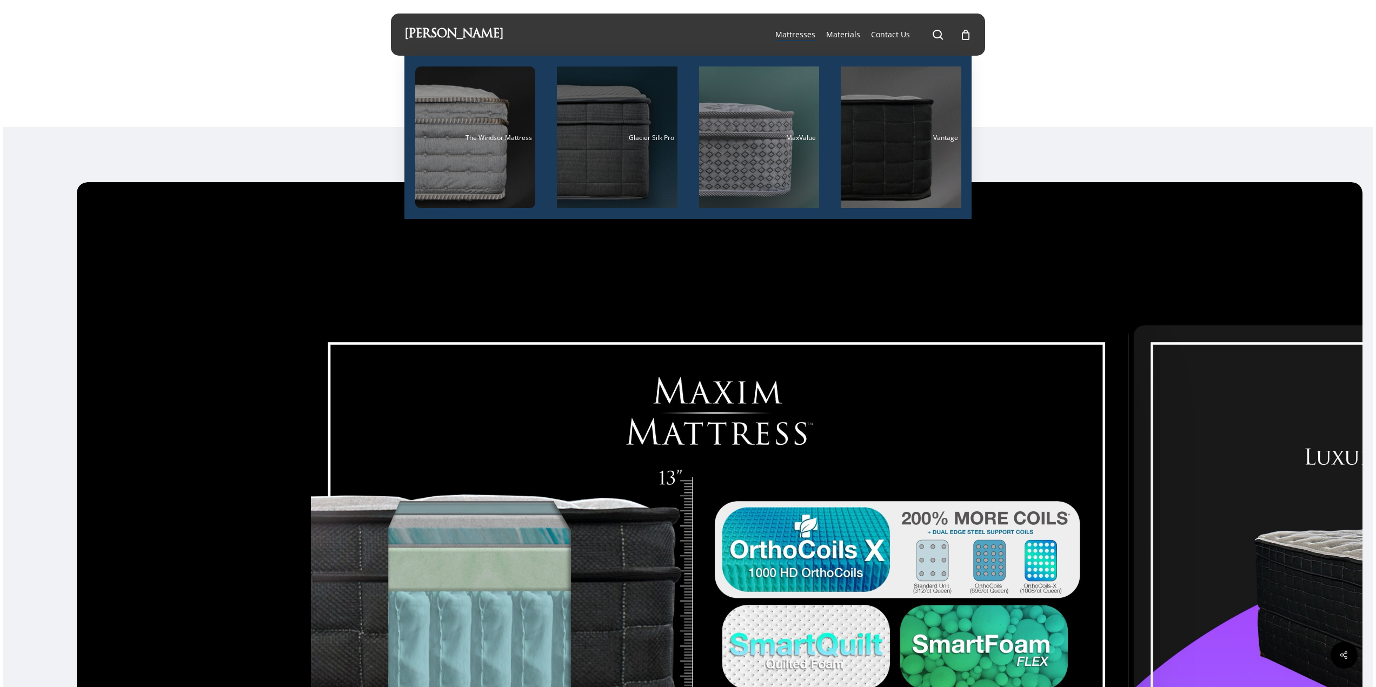
click at [622, 136] on div "Glacier Silk Pro" at bounding box center [617, 137] width 114 height 7
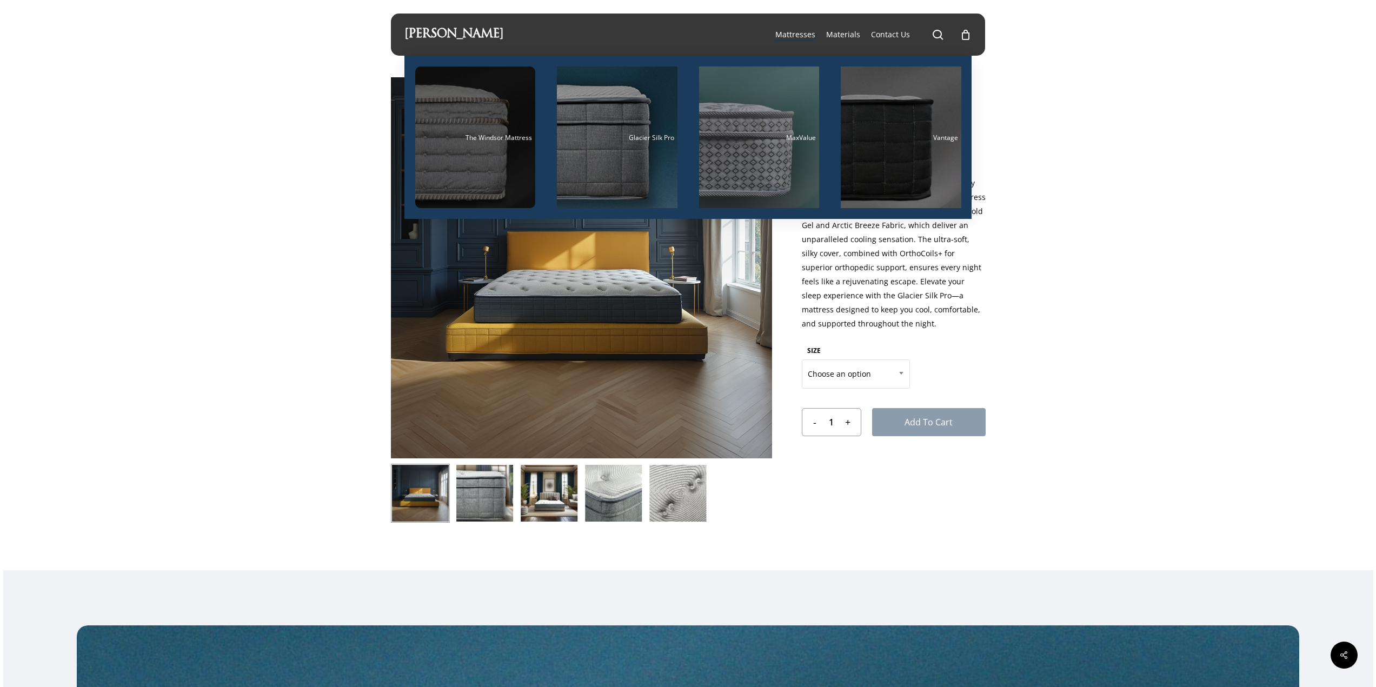
click at [429, 138] on div "The Windsor Mattress" at bounding box center [475, 137] width 114 height 7
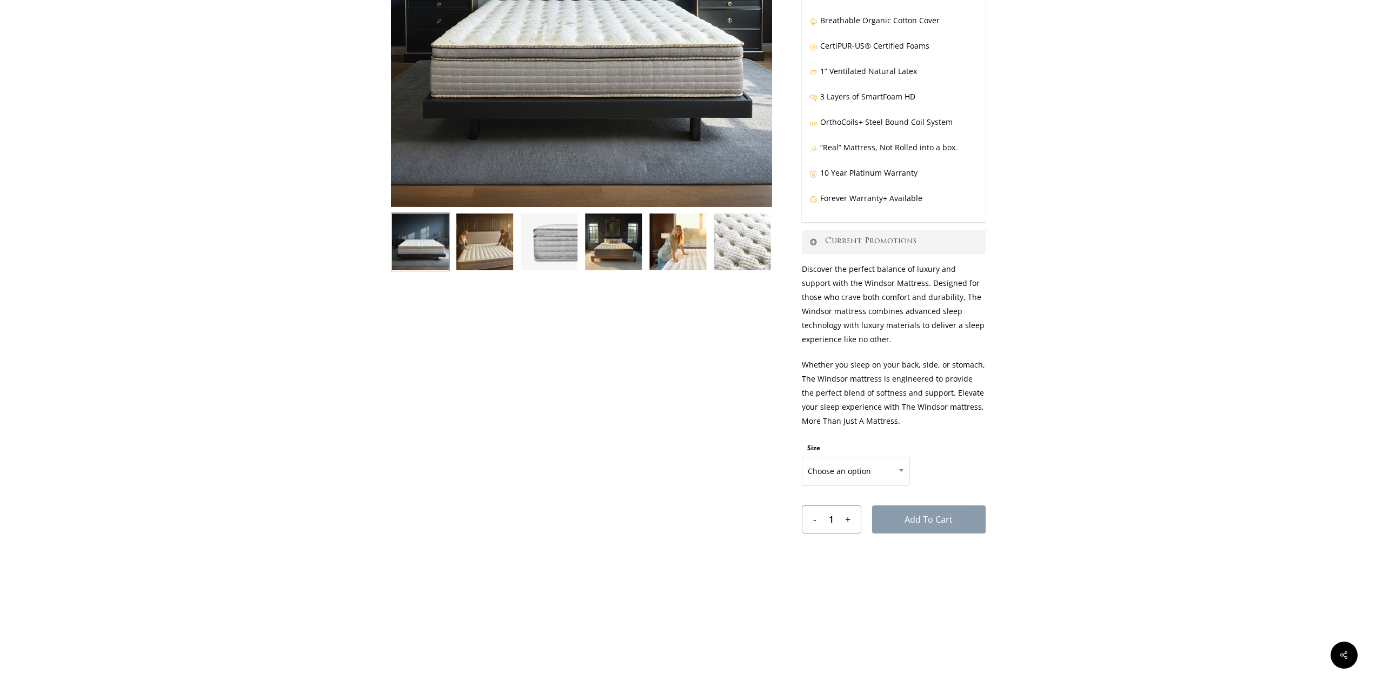
scroll to position [270, 0]
